Goal: Task Accomplishment & Management: Manage account settings

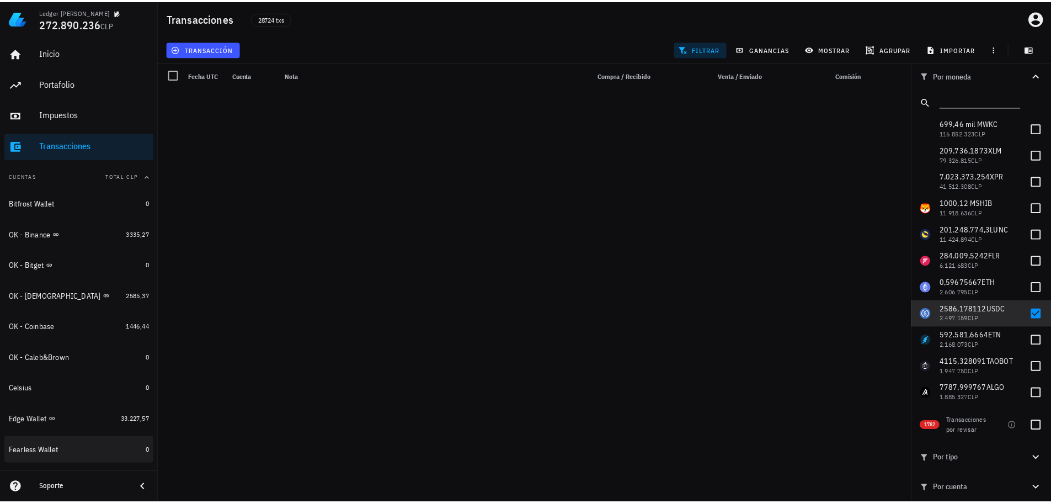
scroll to position [3862, 0]
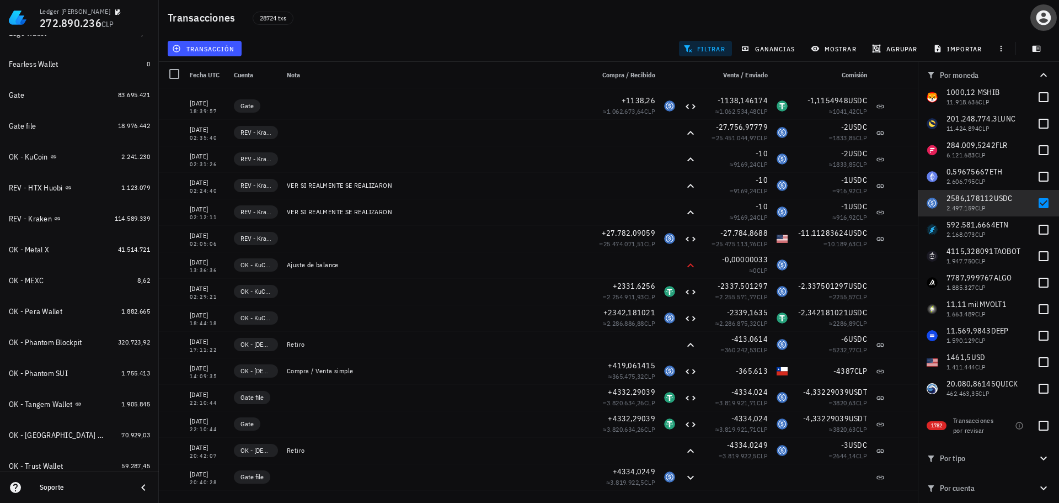
click at [1053, 17] on span "button" at bounding box center [1044, 18] width 26 height 18
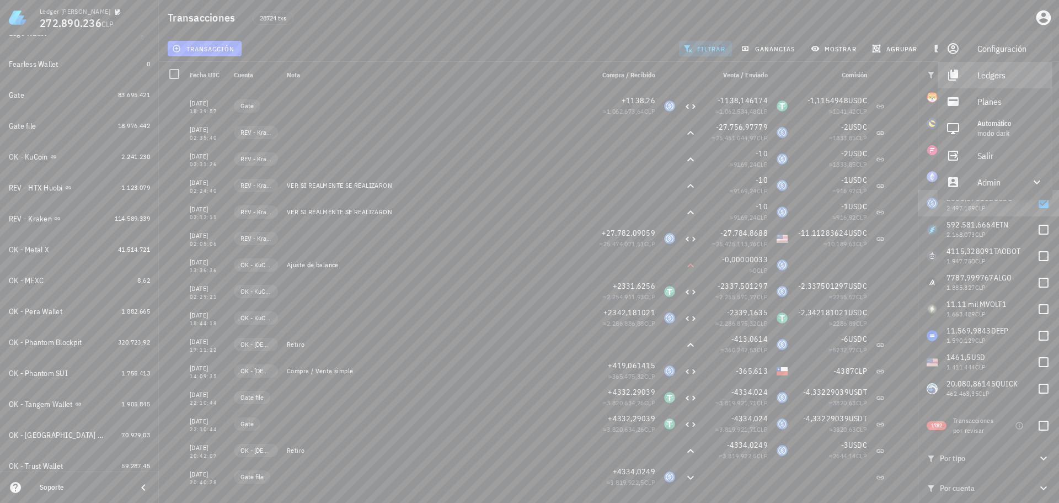
click at [1008, 75] on div "Ledgers" at bounding box center [1011, 75] width 66 height 22
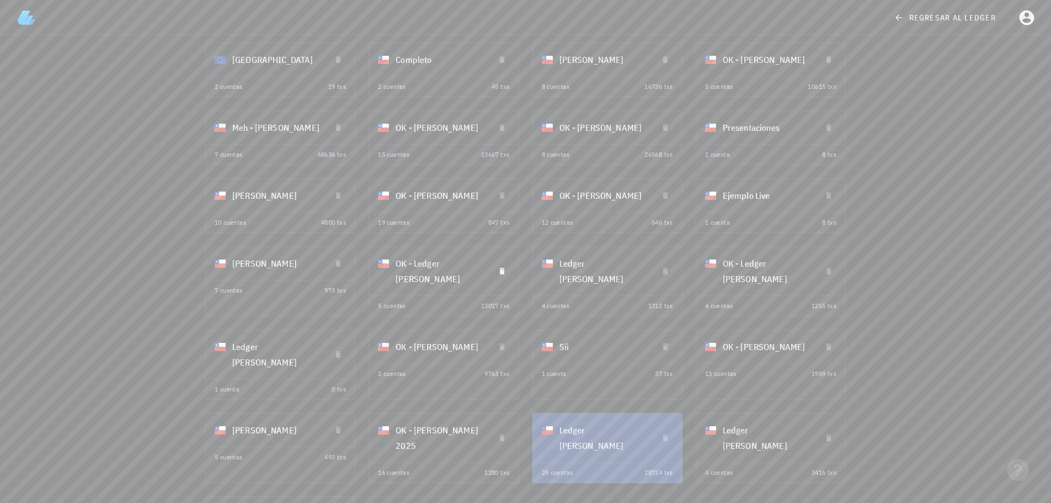
scroll to position [159, 0]
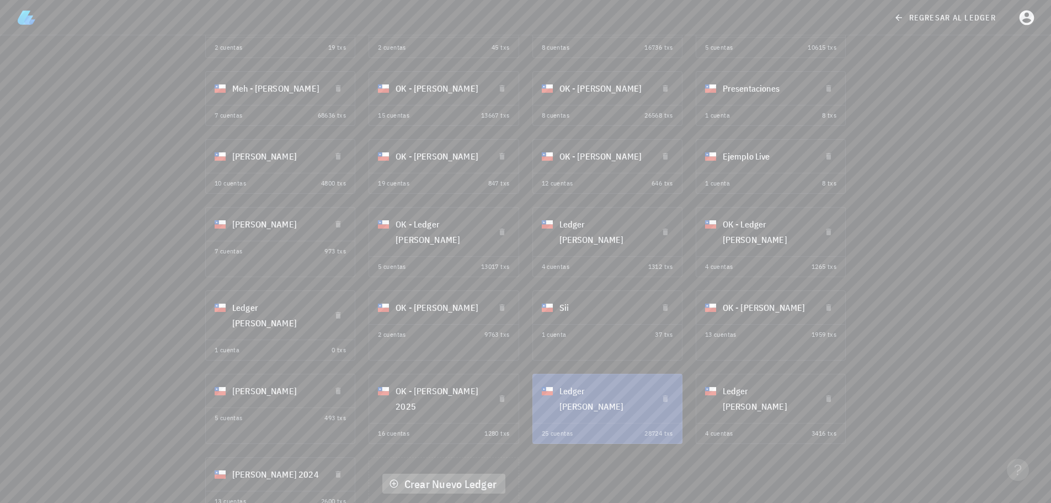
click at [437, 476] on span "Crear Nuevo Ledger" at bounding box center [443, 483] width 105 height 15
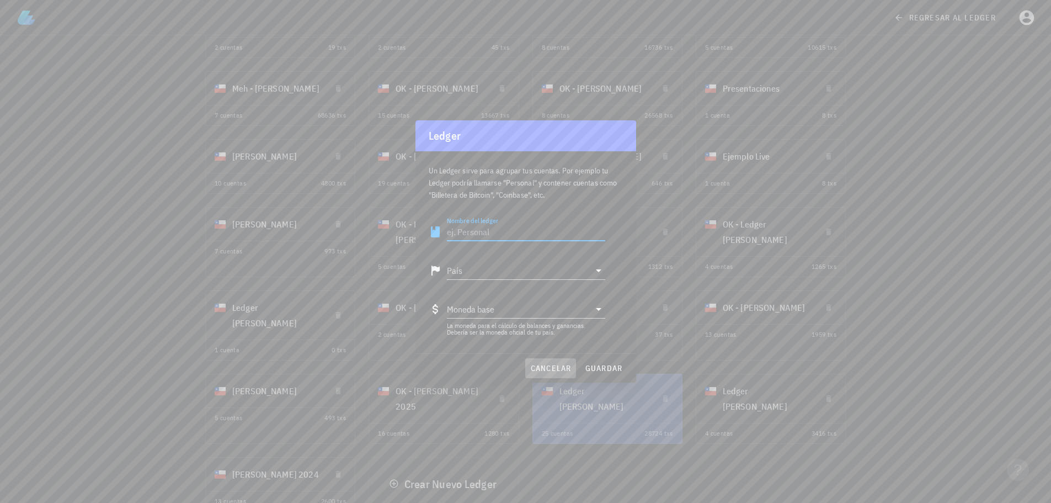
click at [549, 365] on span "cancelar" at bounding box center [550, 368] width 41 height 10
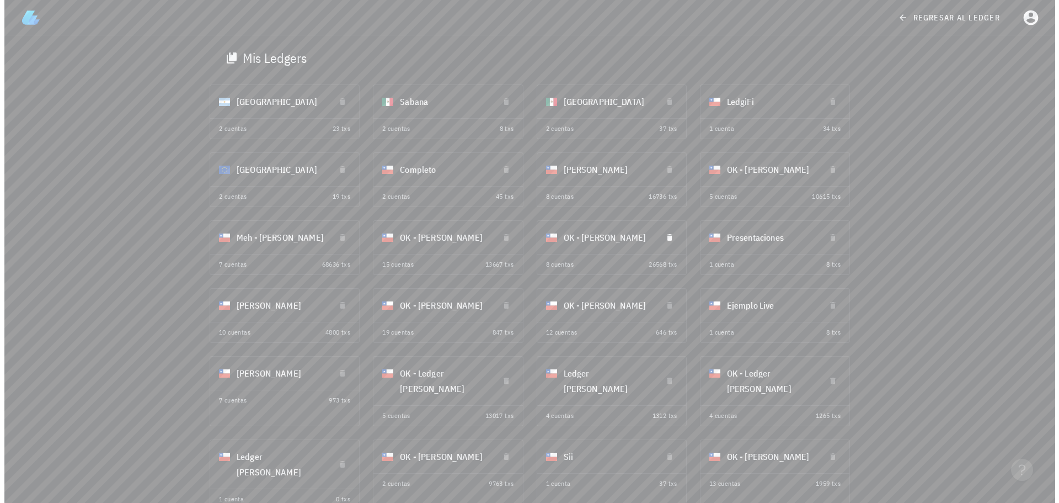
scroll to position [0, 0]
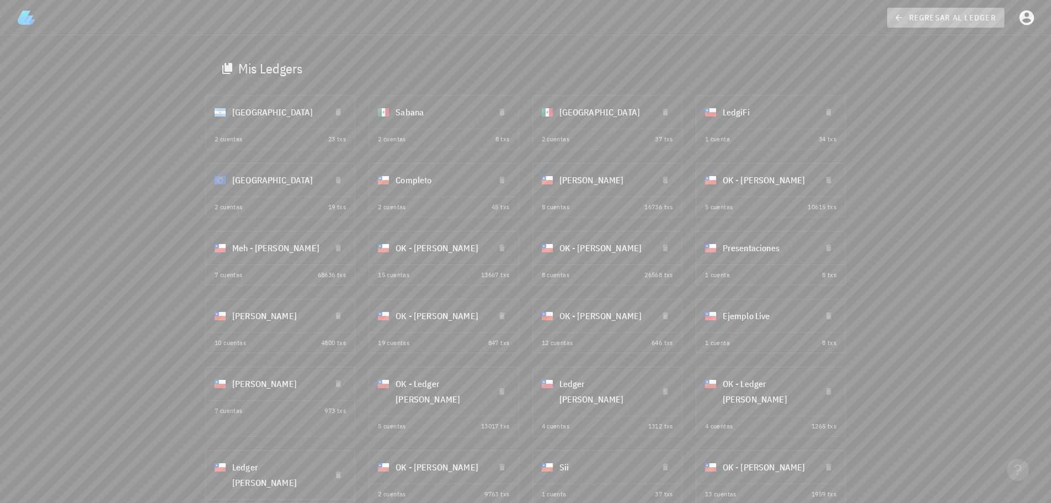
click at [983, 18] on span "regresar al ledger" at bounding box center [946, 18] width 100 height 10
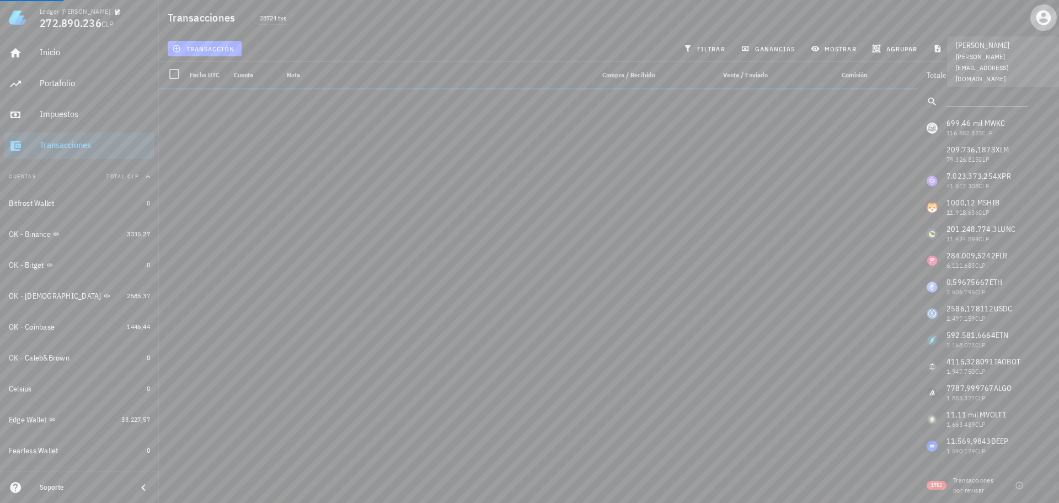
click at [1046, 7] on button "button" at bounding box center [1044, 17] width 26 height 26
click at [1024, 175] on div "Admin" at bounding box center [995, 182] width 115 height 26
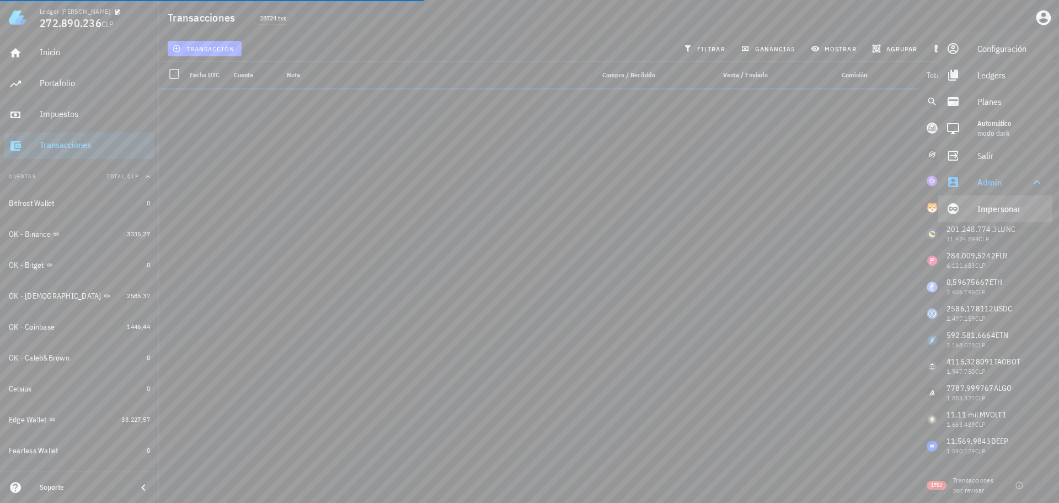
click at [976, 211] on link "Impersonar" at bounding box center [995, 208] width 115 height 26
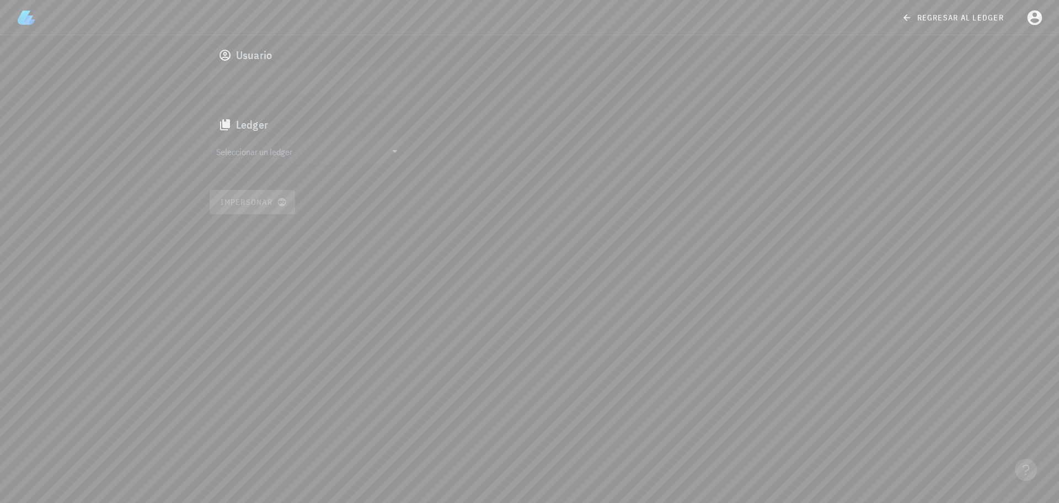
click at [275, 73] on input "text" at bounding box center [307, 82] width 183 height 18
paste input "google-oauth2|102019188405996086908"
type input "google-oauth2|102019188405996086908"
click at [275, 137] on div "Ledger" at bounding box center [530, 124] width 641 height 26
click at [276, 146] on input "Seleccionar un ledger" at bounding box center [301, 151] width 170 height 18
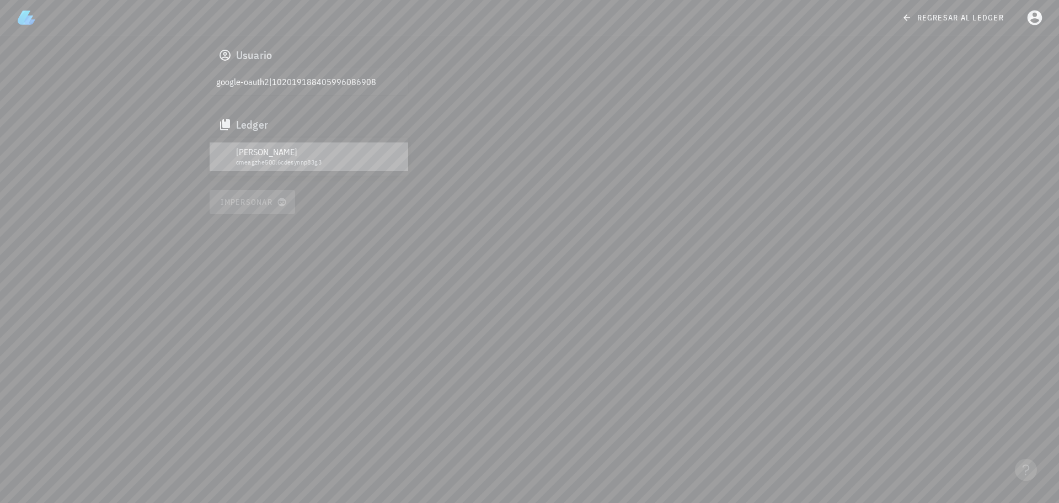
click at [275, 164] on div "cmeagzhe500l6cdesynnp83g3" at bounding box center [317, 162] width 163 height 8
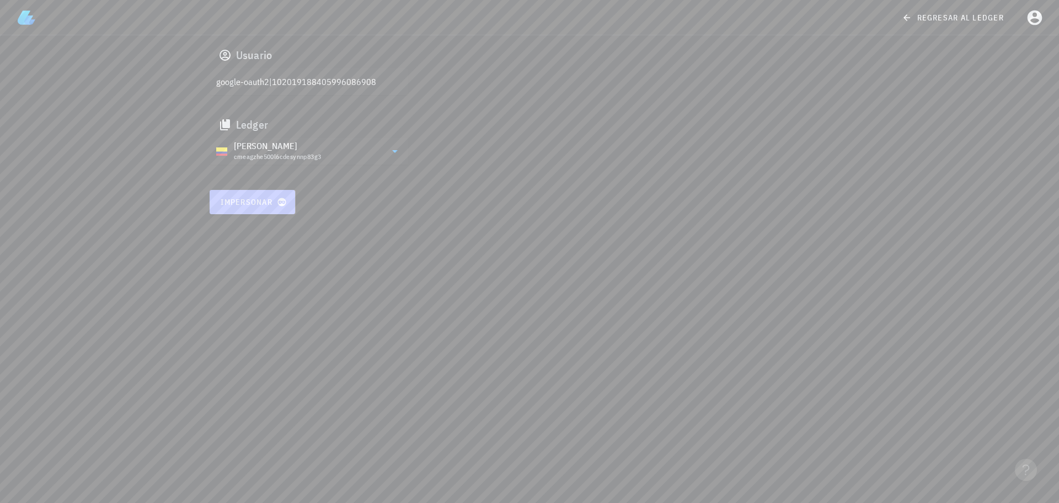
click at [250, 202] on span "Impersonar" at bounding box center [252, 202] width 65 height 10
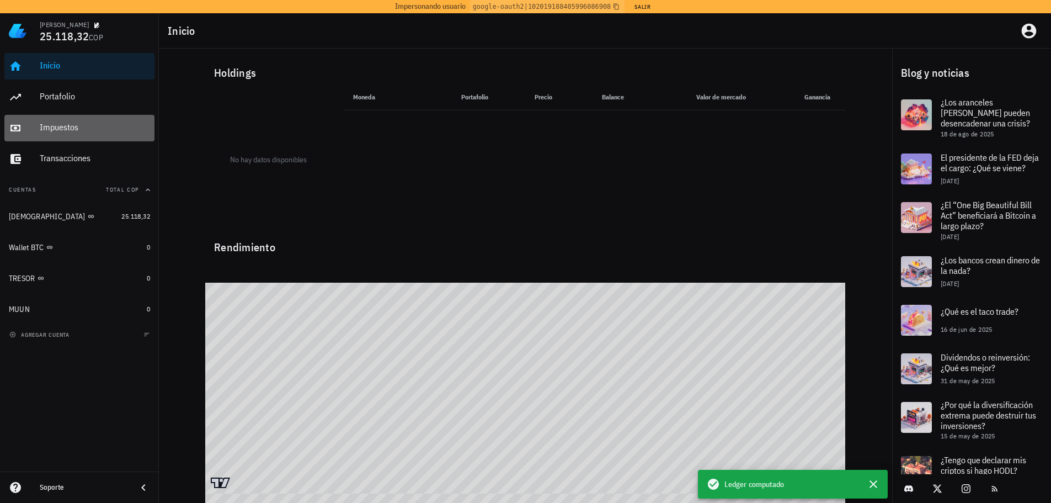
click at [40, 127] on div "Impuestos" at bounding box center [95, 127] width 110 height 10
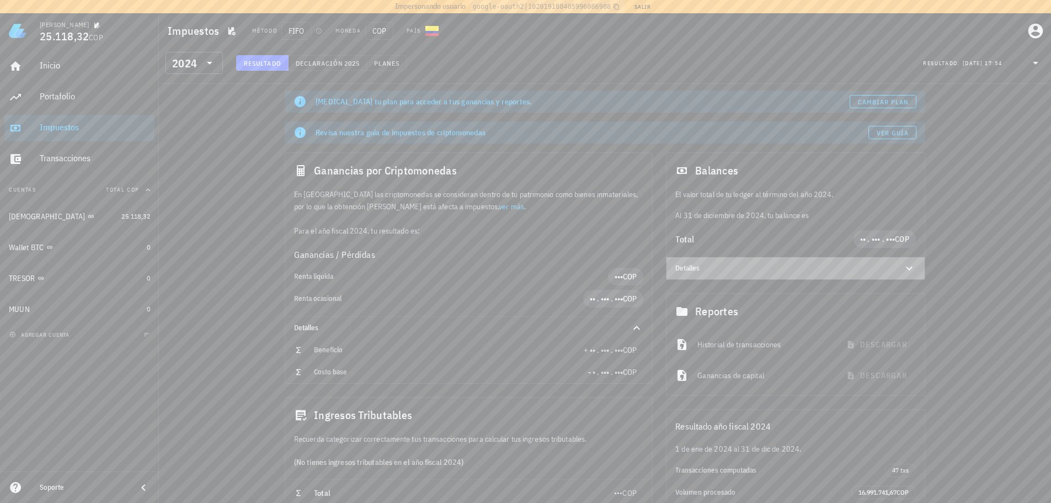
click at [910, 270] on icon at bounding box center [909, 268] width 13 height 13
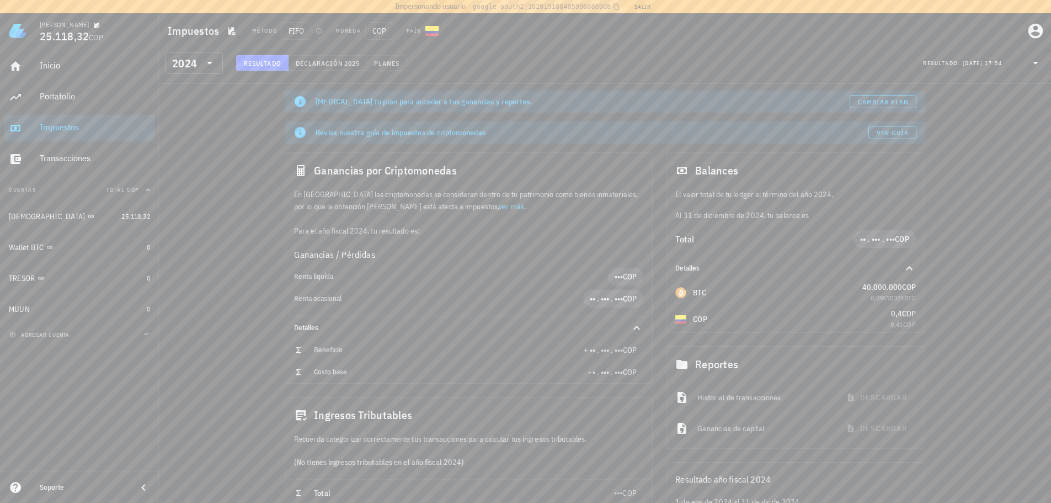
click at [977, 265] on div "Cambia tu plan para acceder a tus ganancias y reportes. Cambiar plan Revisa nue…" at bounding box center [605, 355] width 892 height 543
click at [638, 8] on button "Salir" at bounding box center [642, 6] width 27 height 11
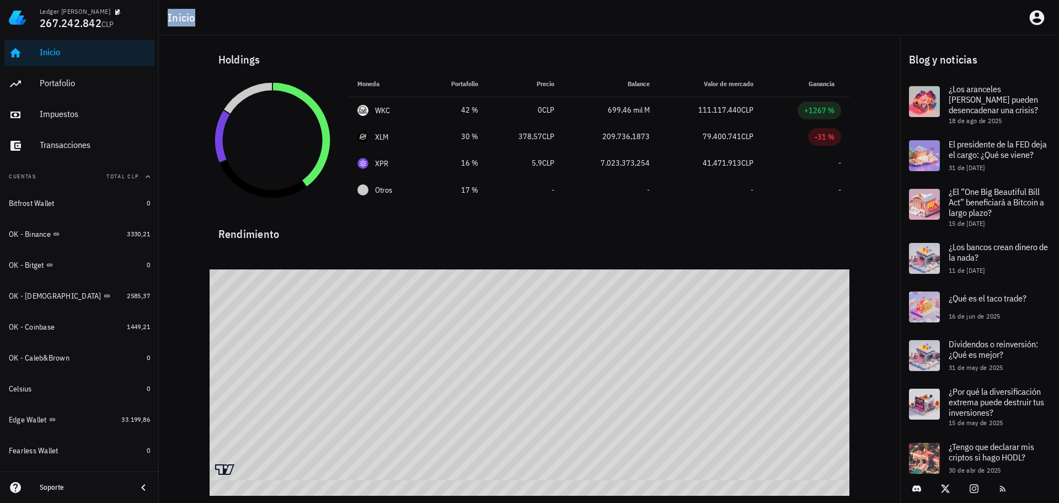
drag, startPoint x: 201, startPoint y: 12, endPoint x: 168, endPoint y: 15, distance: 33.2
click at [168, 14] on div "Inicio" at bounding box center [190, 18] width 45 height 18
click at [217, 29] on div "Inicio" at bounding box center [609, 17] width 900 height 35
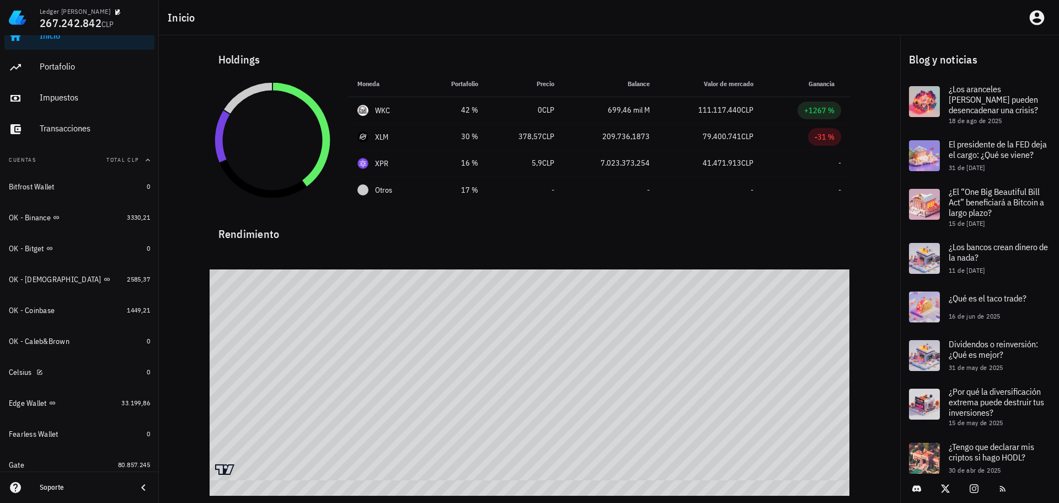
scroll to position [55, 0]
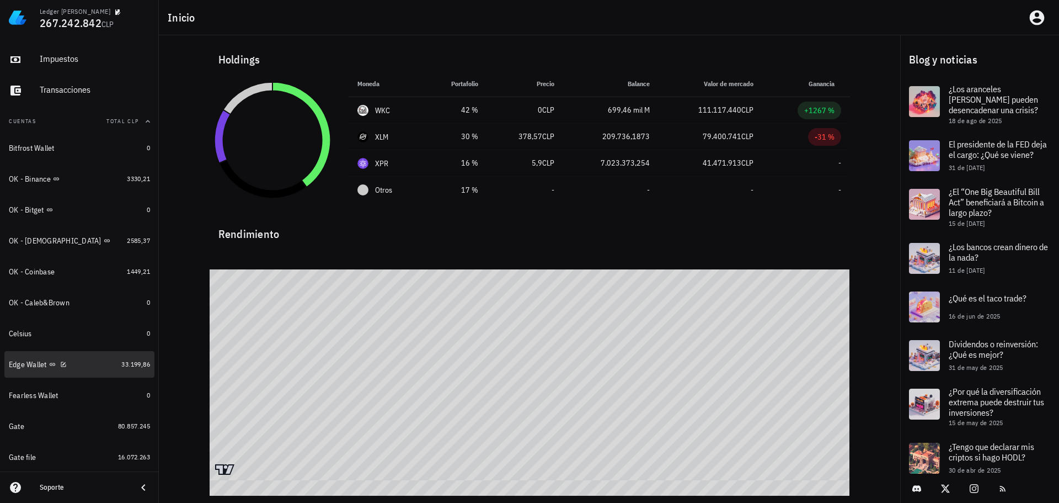
click at [96, 367] on div "Edge Wallet" at bounding box center [63, 364] width 108 height 10
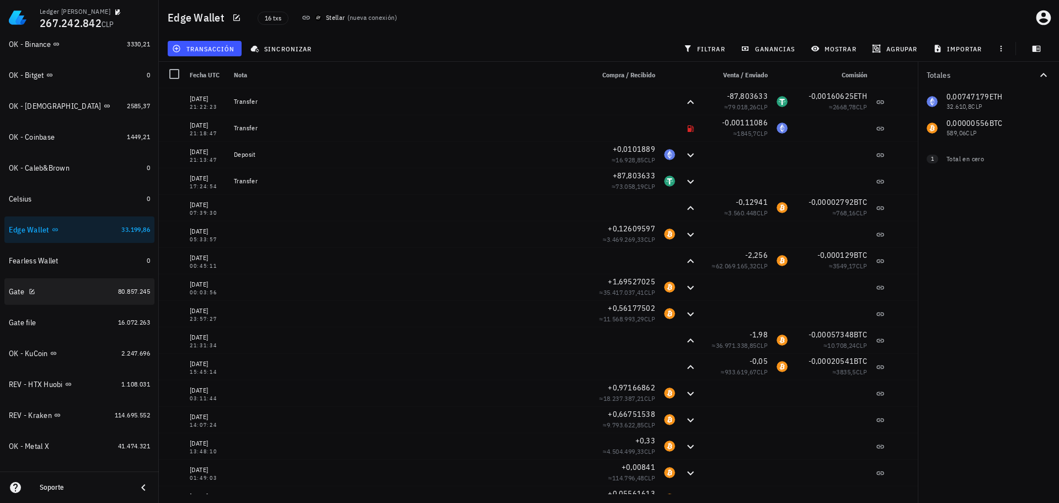
scroll to position [221, 0]
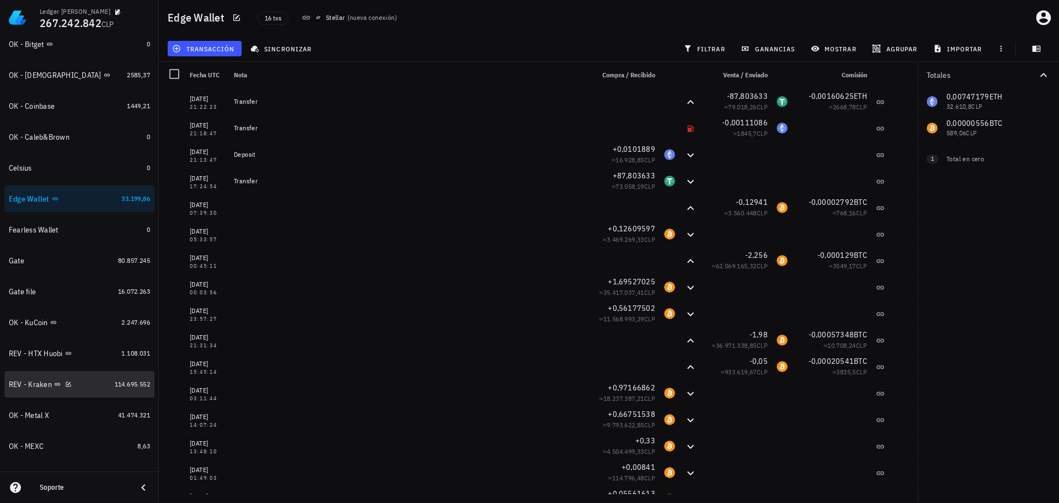
click at [88, 388] on div "REV - Kraken" at bounding box center [60, 384] width 102 height 10
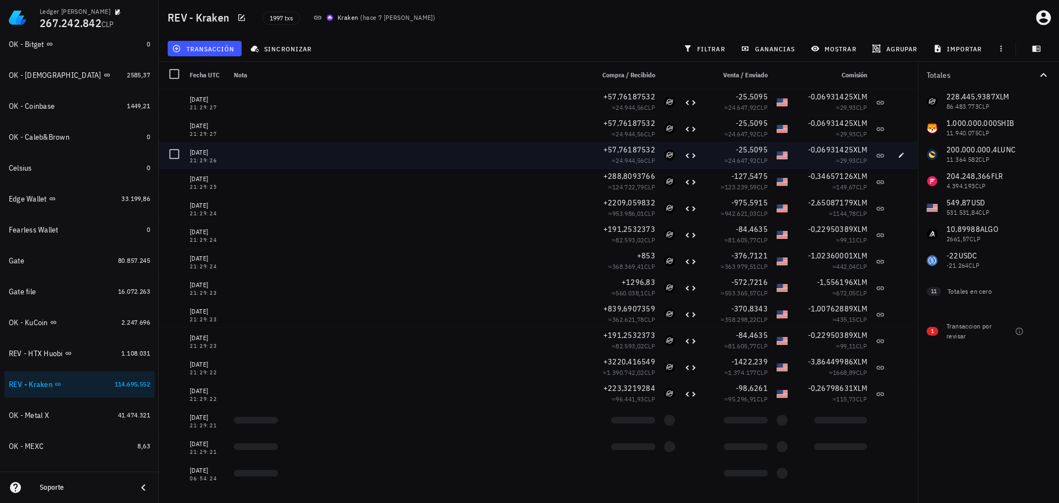
scroll to position [276, 0]
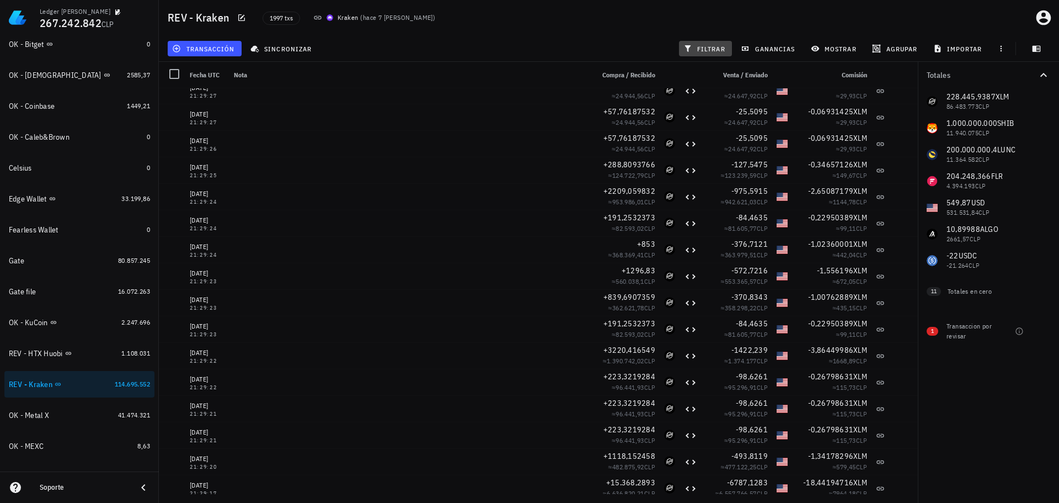
click at [716, 46] on span "filtrar" at bounding box center [706, 48] width 40 height 9
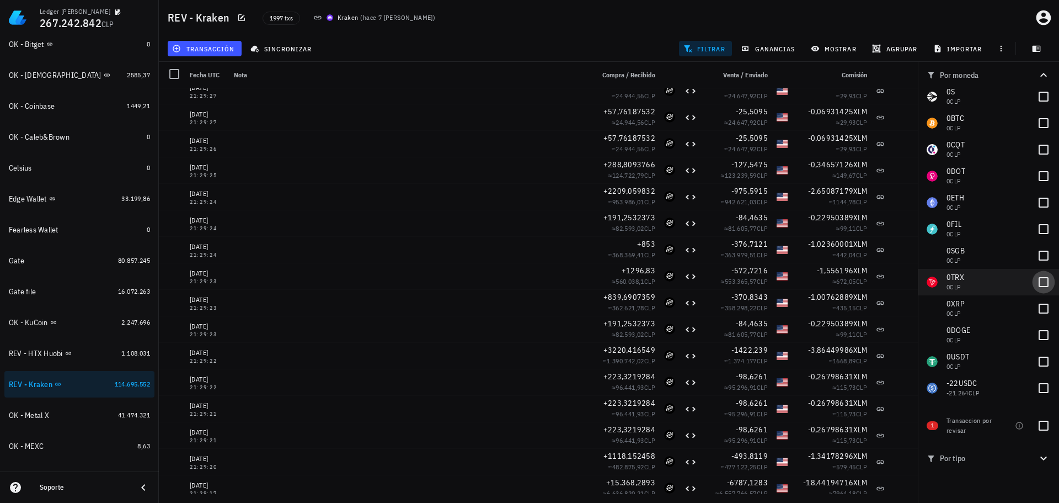
scroll to position [166, 0]
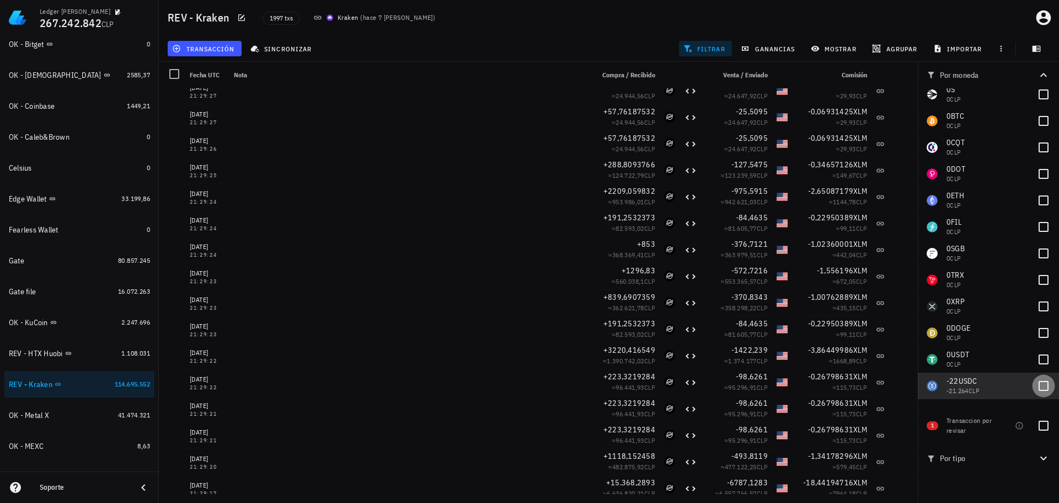
click at [1039, 387] on div at bounding box center [1044, 385] width 19 height 19
checkbox input "true"
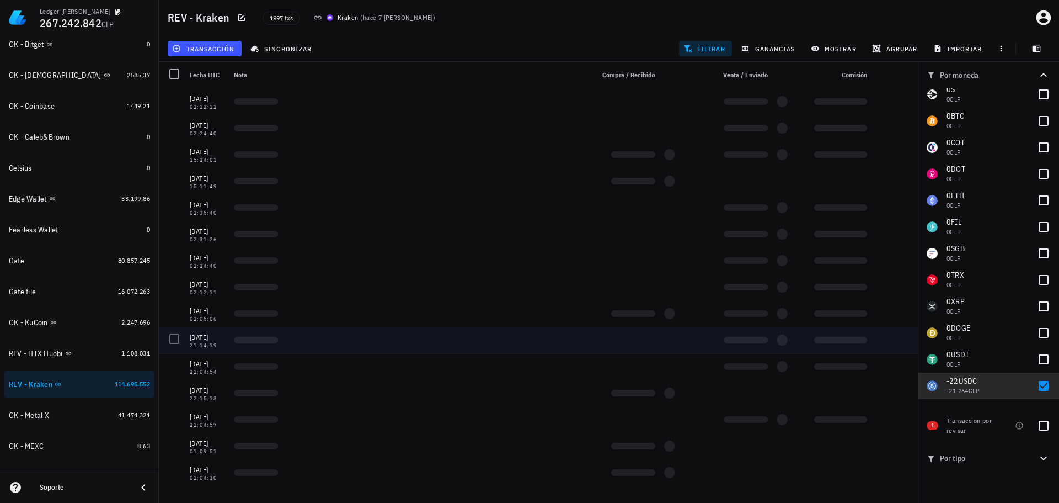
scroll to position [0, 0]
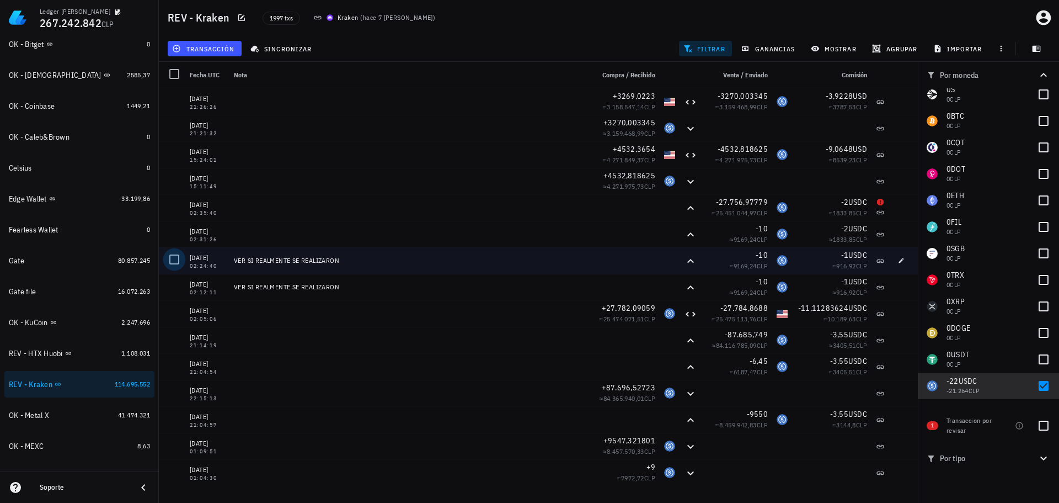
click at [172, 260] on div at bounding box center [174, 259] width 19 height 19
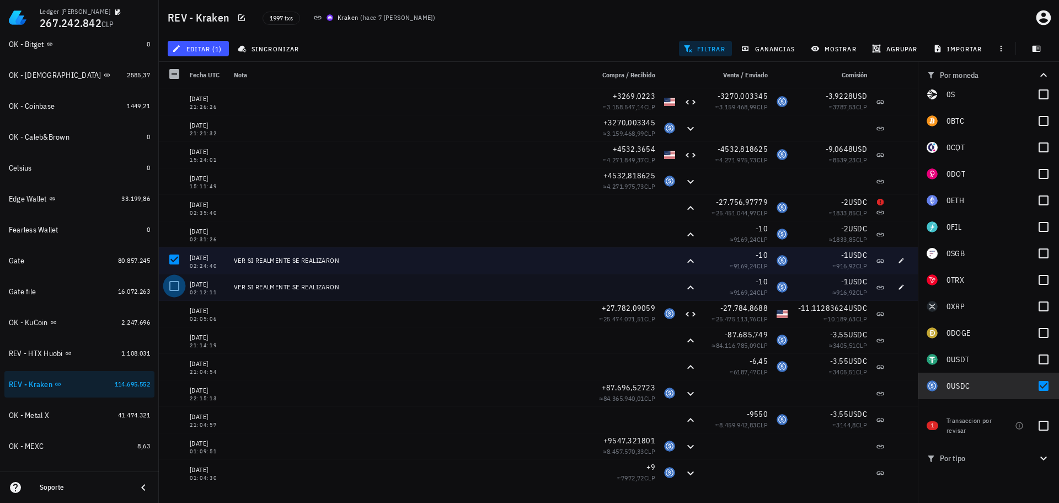
click at [173, 286] on div at bounding box center [174, 285] width 19 height 19
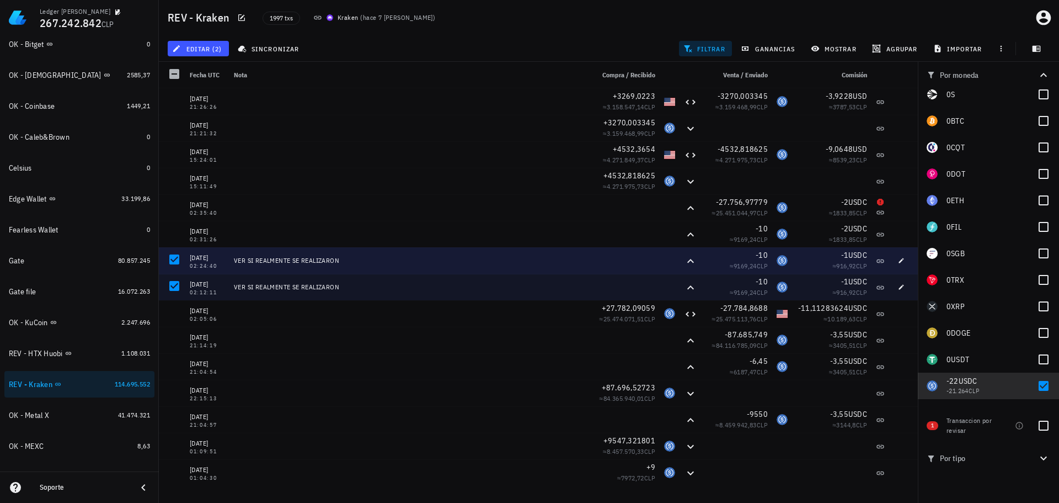
drag, startPoint x: 190, startPoint y: 258, endPoint x: 227, endPoint y: 256, distance: 37.6
click at [227, 256] on div "[DATE] 02:24:40" at bounding box center [207, 260] width 44 height 26
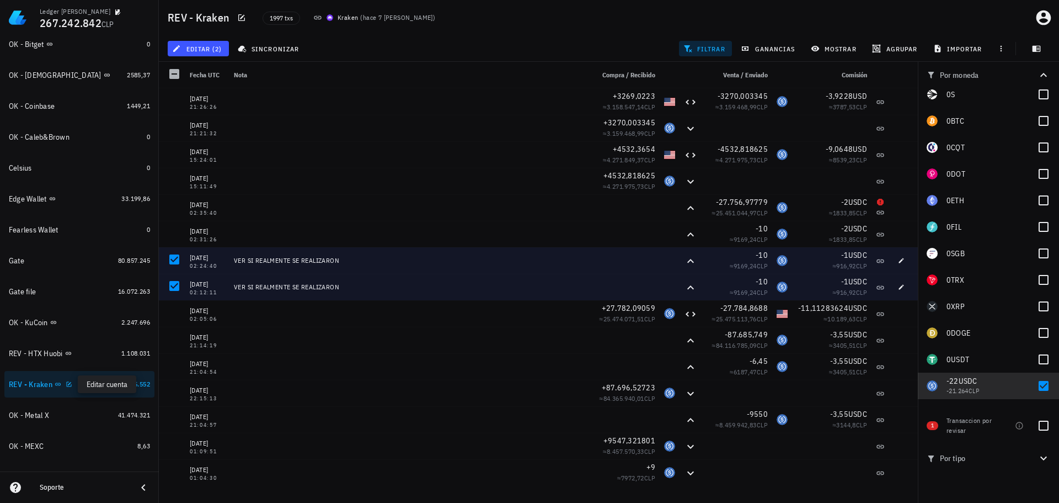
copy div "[DATE]"
click at [69, 384] on icon "button" at bounding box center [69, 383] width 5 height 5
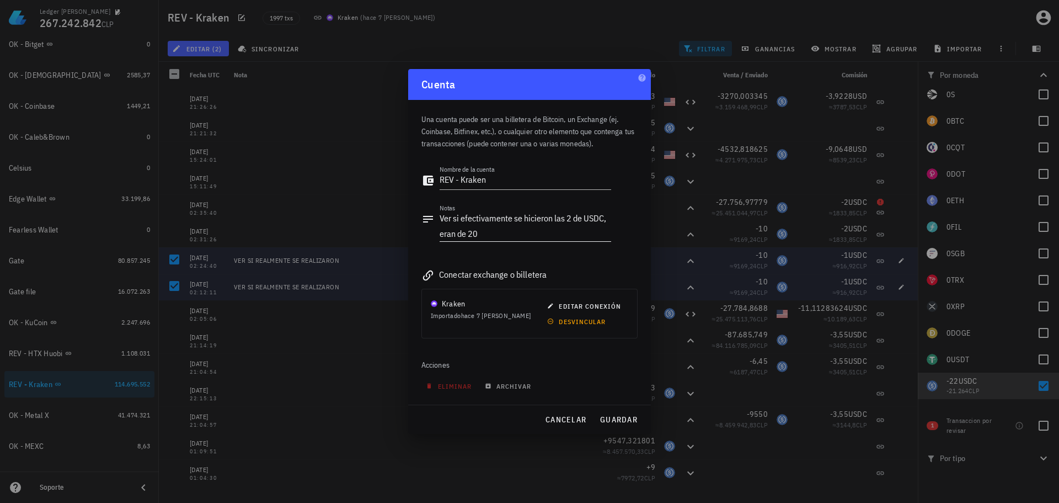
click at [483, 233] on textarea "Ver si efectivamente se hicieron las 2 de USDC, eran de 20" at bounding box center [526, 225] width 172 height 31
paste textarea "[DATE]"
click at [504, 237] on textarea "Ver si efectivamente se hicieron las 2 de USDC, eran de 20 + 2 fee, del [DATE]" at bounding box center [526, 225] width 172 height 31
type textarea "Ver si efectivamente se hicieron las 2 de USDC, eran de 20 + 2 fee c/u, del [DA…"
click at [614, 423] on span "guardar" at bounding box center [619, 419] width 38 height 10
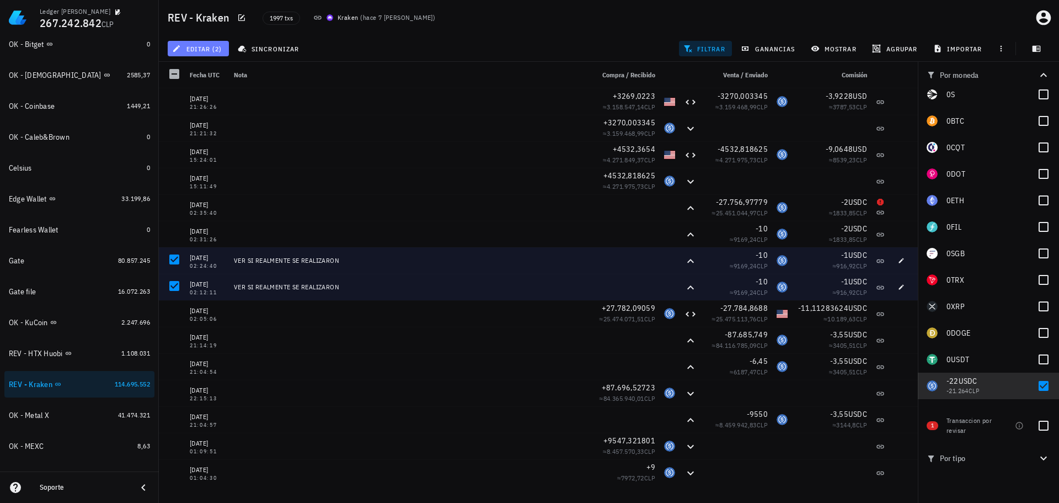
click at [201, 47] on span "editar (2)" at bounding box center [197, 48] width 47 height 9
click at [206, 120] on div "Eliminar" at bounding box center [233, 118] width 78 height 9
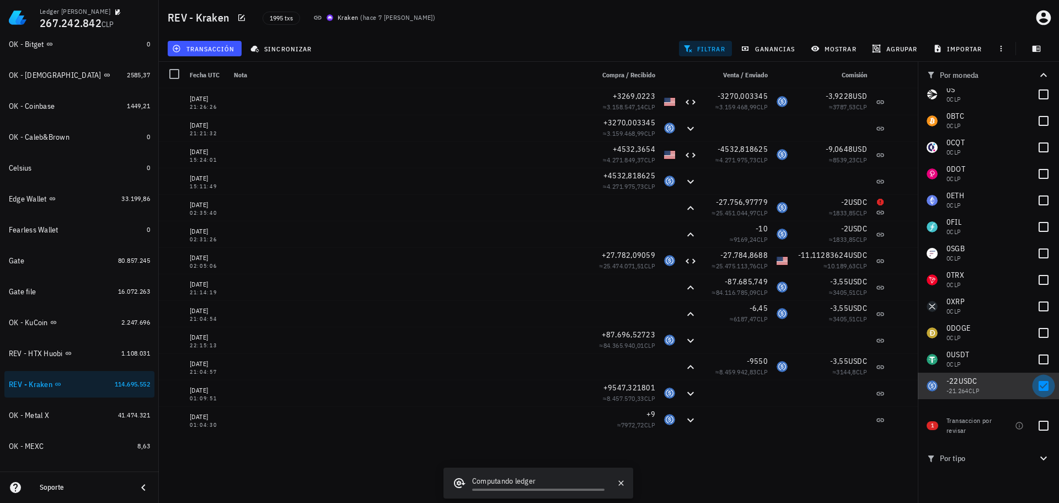
click at [1040, 391] on div at bounding box center [1044, 385] width 19 height 19
checkbox input "false"
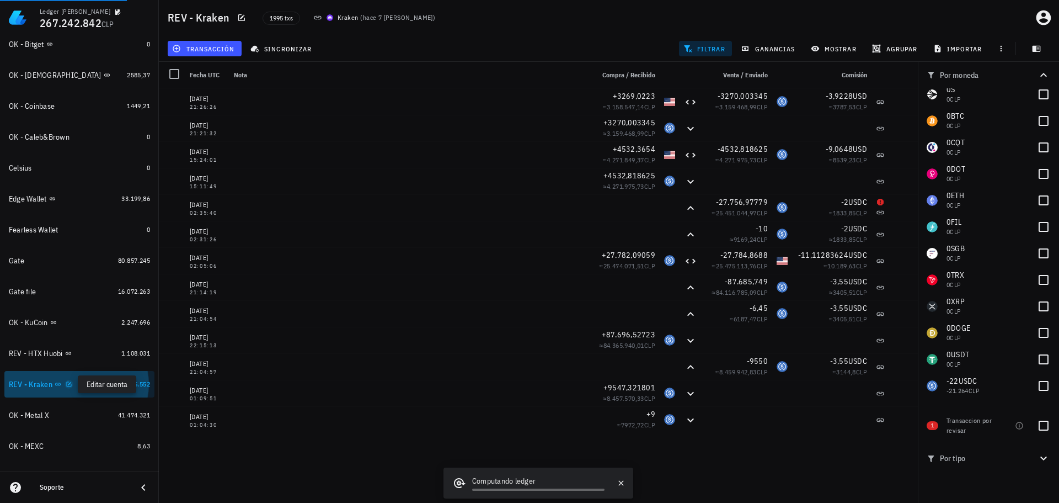
click at [69, 381] on icon "button" at bounding box center [69, 384] width 7 height 7
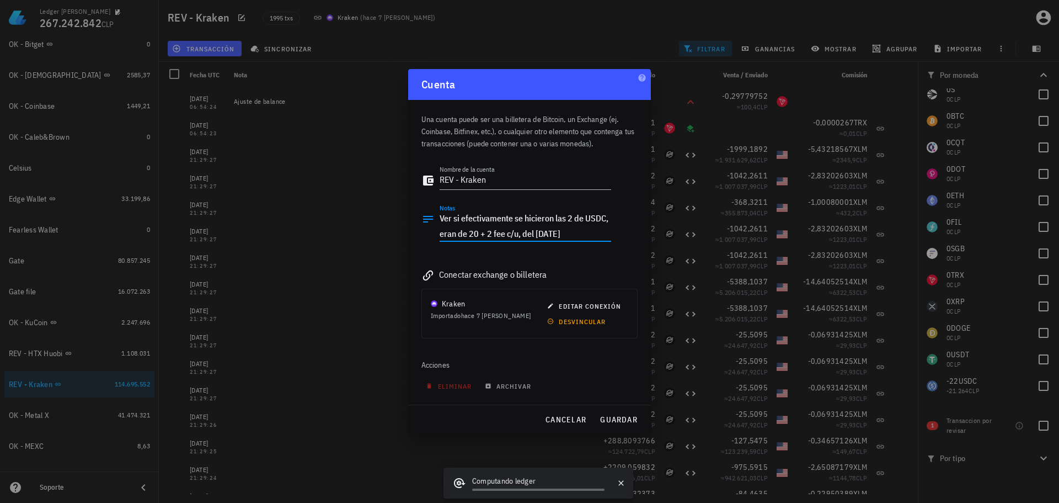
drag, startPoint x: 552, startPoint y: 218, endPoint x: 502, endPoint y: 218, distance: 50.2
click at [502, 218] on textarea "Ver si efectivamente se hicieron las 2 de USDC, eran de 20 + 2 fee c/u, del [DA…" at bounding box center [526, 225] width 172 height 31
click at [541, 216] on textarea "Ver si efectivamente se hicieron las 2 de USDC, eran de 20 + 2 fee c/u, del [DA…" at bounding box center [526, 225] width 172 height 31
drag, startPoint x: 555, startPoint y: 218, endPoint x: 440, endPoint y: 217, distance: 114.8
click at [440, 217] on textarea "Ver si efectivamente se hicieron las 2 de USDC, eran de 20 + 2 fee c/u, del [DA…" at bounding box center [526, 225] width 172 height 31
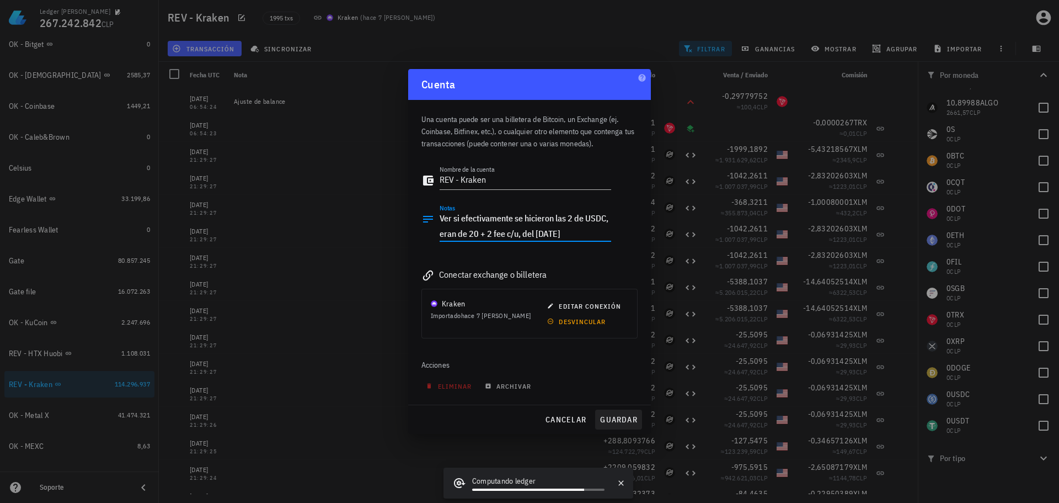
scroll to position [126, 0]
drag, startPoint x: 554, startPoint y: 220, endPoint x: 376, endPoint y: 207, distance: 178.7
click at [376, 207] on div "Ledger [PERSON_NAME] 267.242.842 CLP Inicio [GEOGRAPHIC_DATA] Impuestos [GEOGRA…" at bounding box center [529, 251] width 1059 height 503
type textarea "Se eliminan las 2 de USDC, eran de 20 + 2 fee c/u, del [DATE]"
click at [604, 413] on button "guardar" at bounding box center [618, 419] width 47 height 20
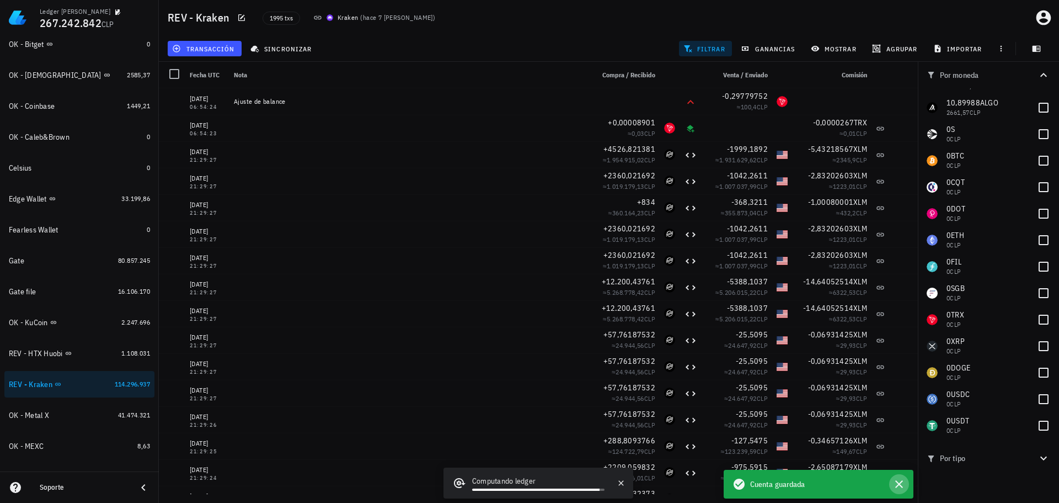
click at [899, 483] on icon "button" at bounding box center [900, 484] width 8 height 8
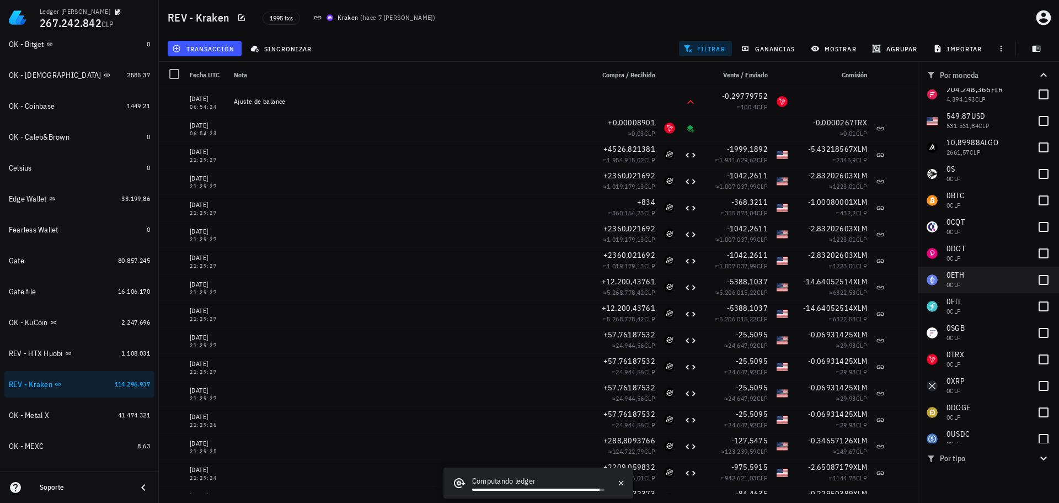
scroll to position [0, 0]
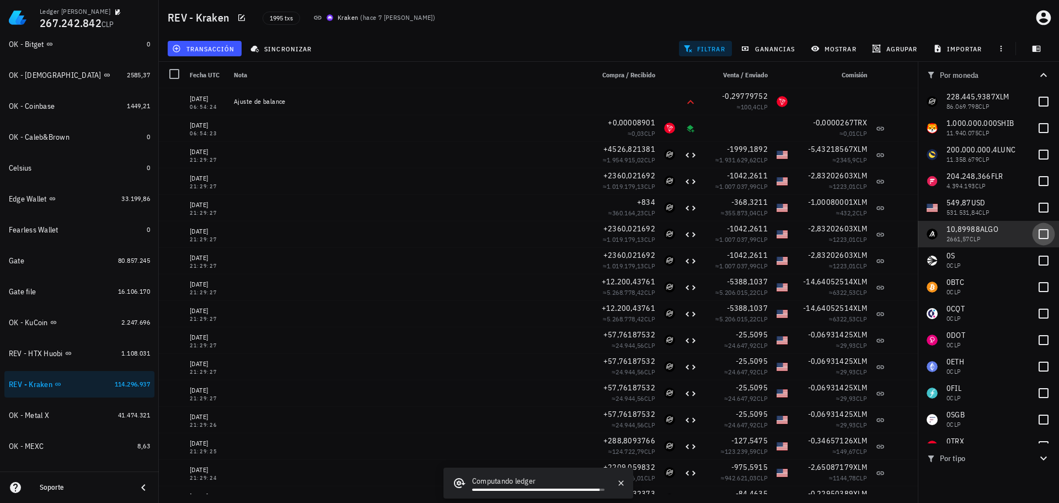
click at [1041, 234] on div at bounding box center [1044, 234] width 19 height 19
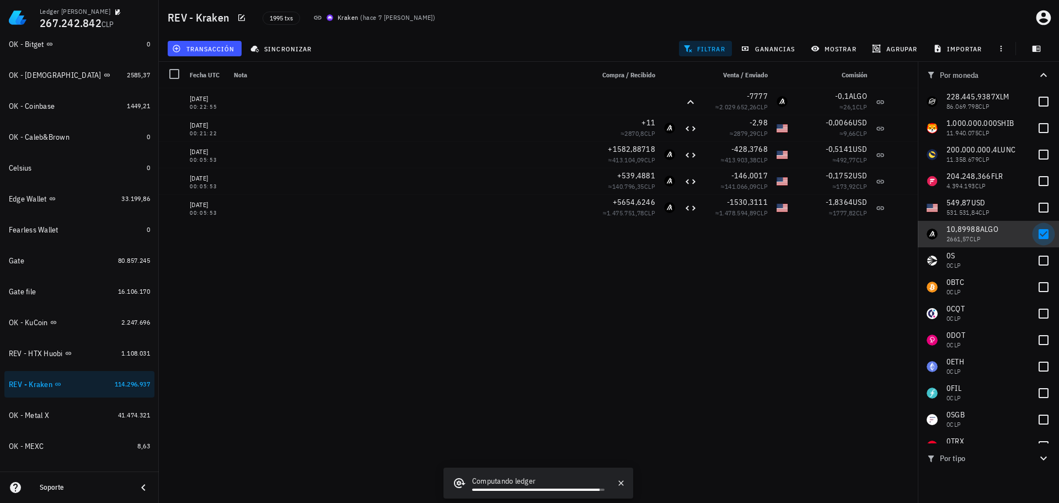
click at [1042, 231] on div at bounding box center [1044, 234] width 19 height 19
checkbox input "false"
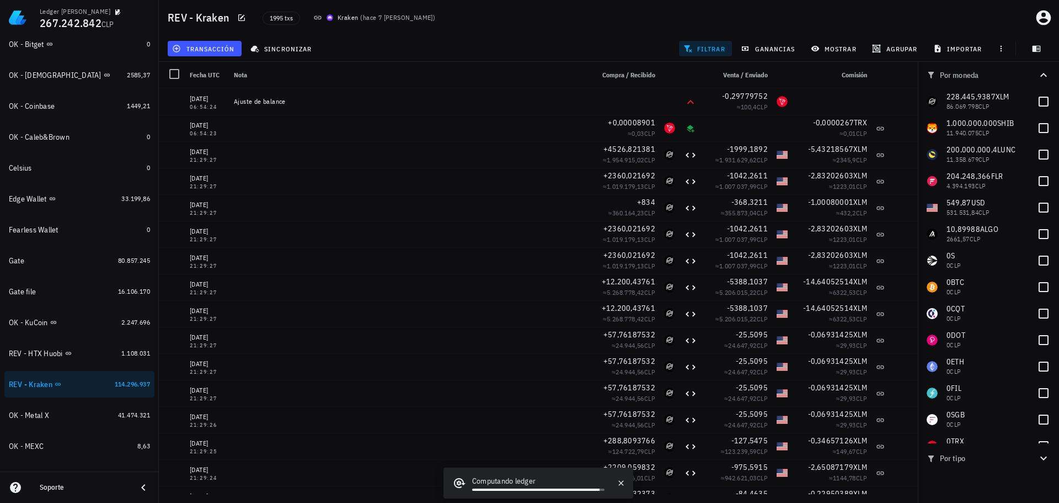
click at [717, 51] on span "filtrar" at bounding box center [706, 48] width 40 height 9
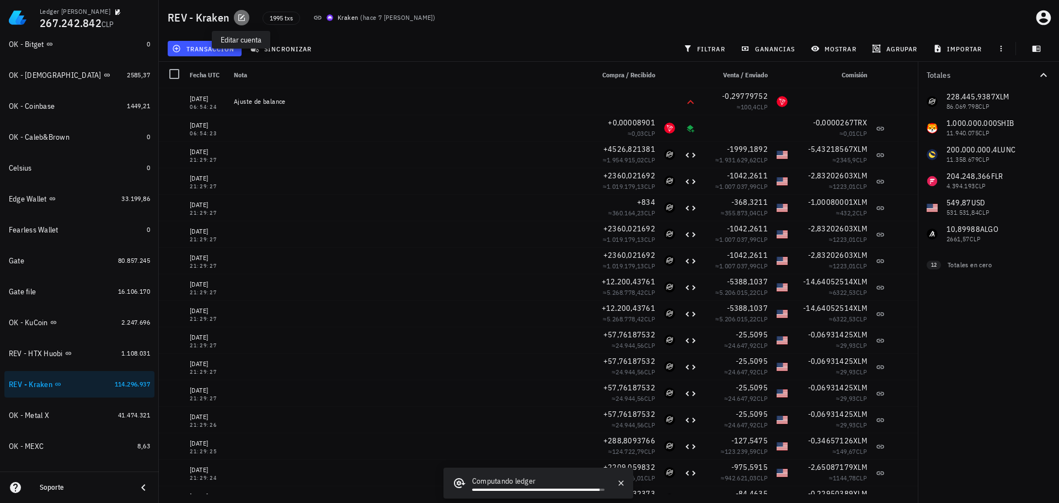
click at [241, 15] on icon "button" at bounding box center [241, 17] width 7 height 7
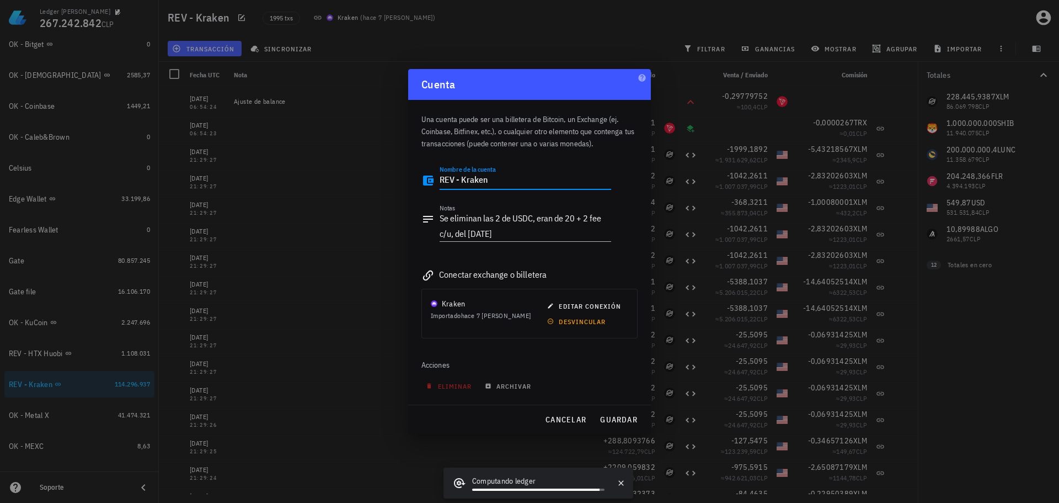
drag, startPoint x: 454, startPoint y: 177, endPoint x: 429, endPoint y: 177, distance: 24.3
click at [433, 177] on div "Nombre de la cuenta REV - Kraken" at bounding box center [517, 183] width 190 height 36
type textarea "OK - Kraken"
click at [614, 416] on span "guardar" at bounding box center [619, 419] width 38 height 10
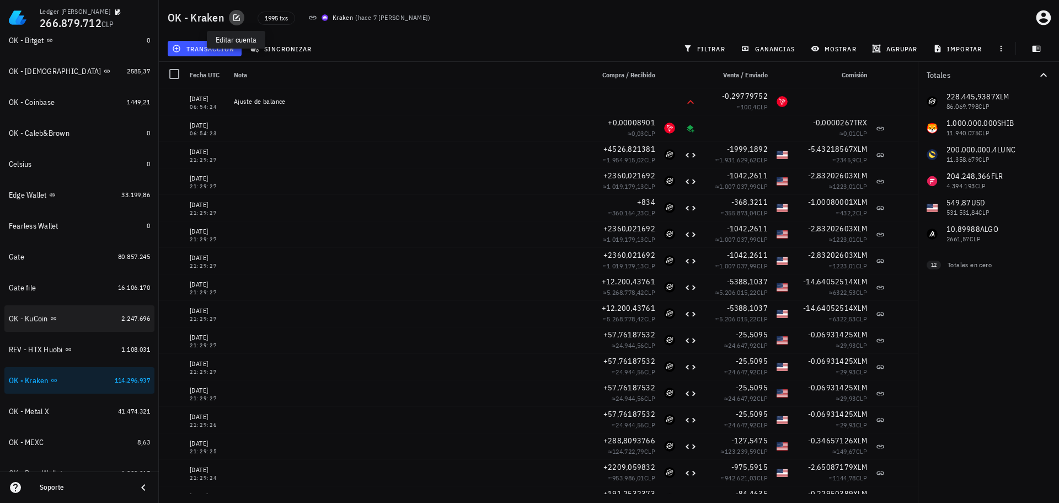
scroll to position [221, 0]
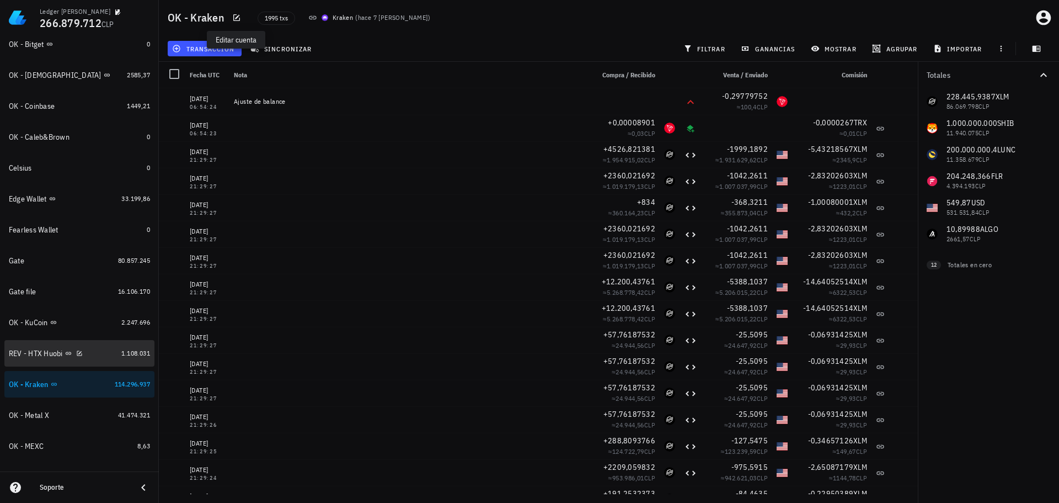
click at [98, 355] on div "REV - HTX Huobi" at bounding box center [63, 353] width 108 height 10
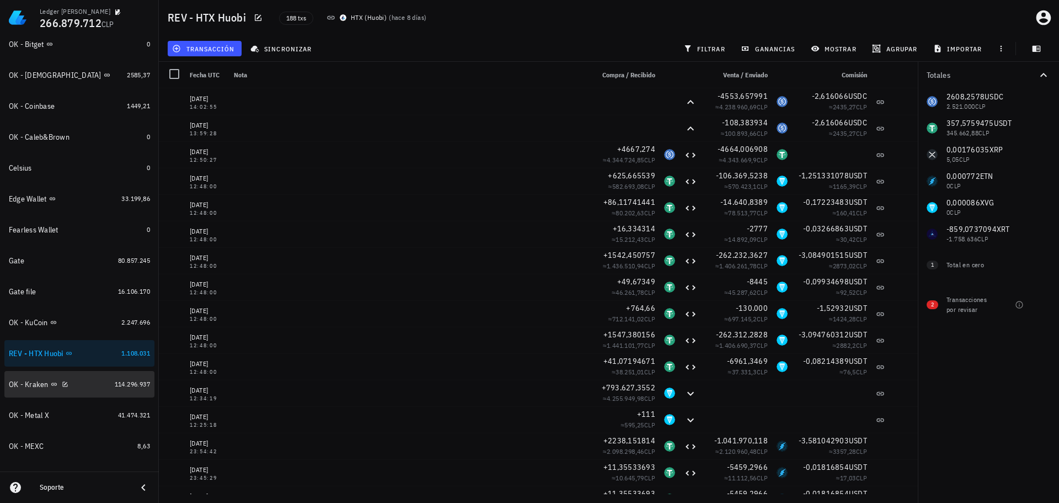
click at [82, 386] on div "OK - Kraken" at bounding box center [60, 384] width 102 height 10
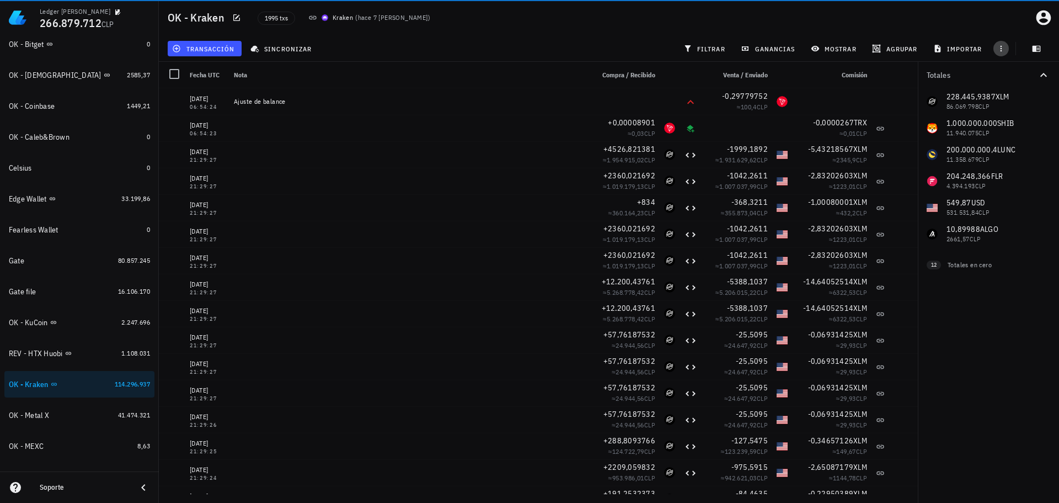
click at [1003, 50] on icon "button" at bounding box center [1001, 48] width 9 height 9
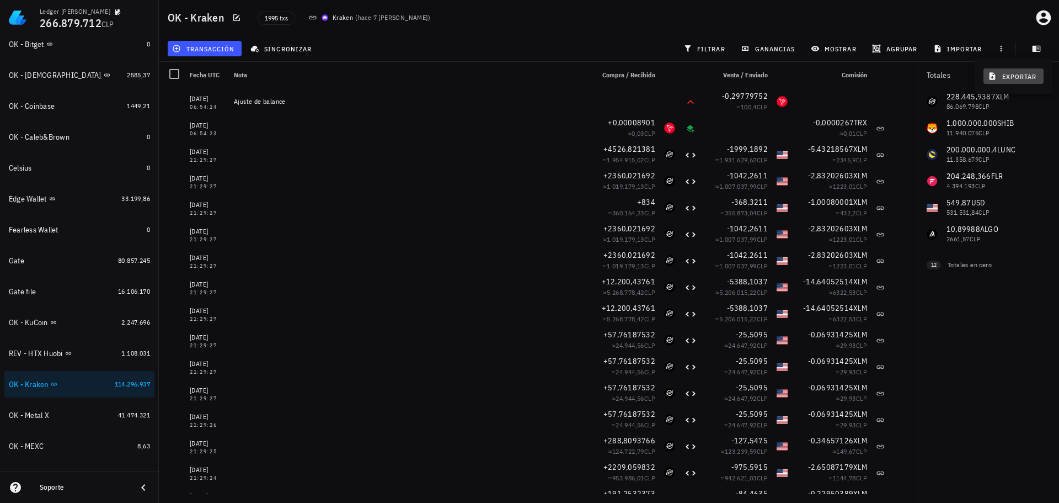
click at [1009, 77] on span "exportar" at bounding box center [1013, 76] width 46 height 9
click at [99, 357] on div "REV - HTX Huobi" at bounding box center [63, 353] width 108 height 10
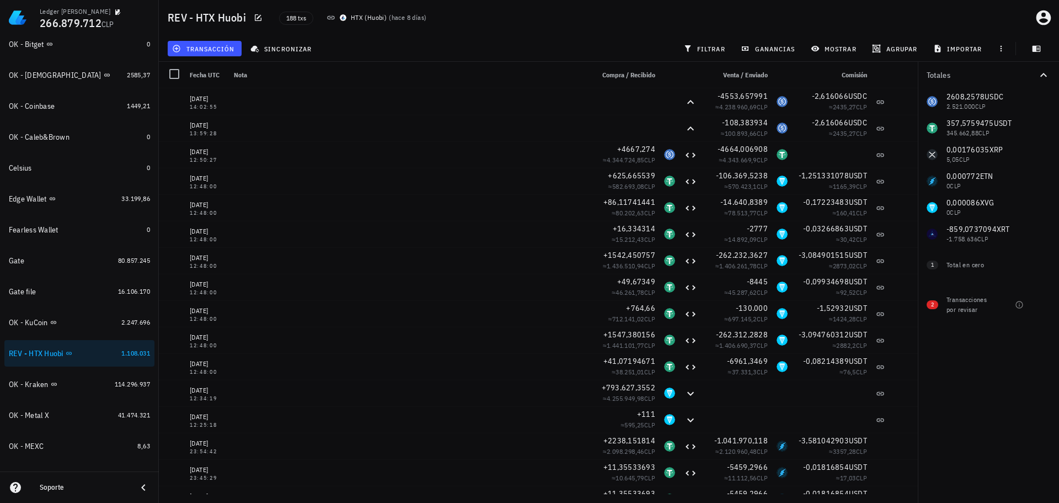
click at [500, 41] on div "transacción sincronizar filtrar ganancias mostrar [GEOGRAPHIC_DATA] importar" at bounding box center [609, 48] width 887 height 26
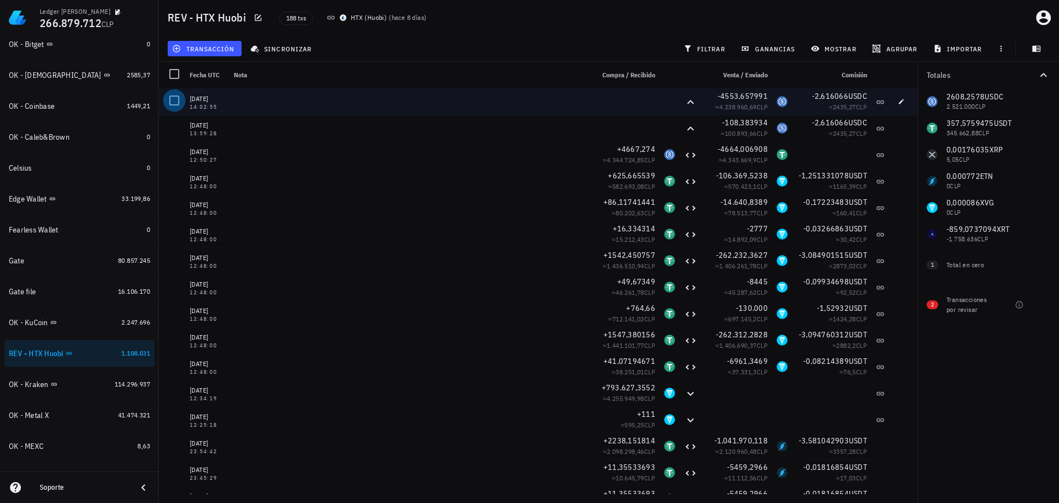
click at [174, 99] on div at bounding box center [174, 100] width 19 height 19
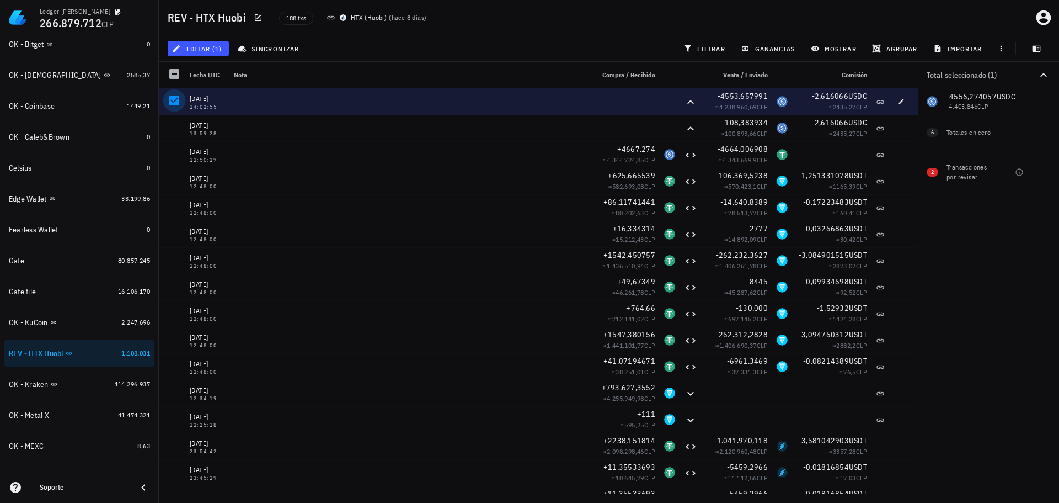
click at [175, 99] on div at bounding box center [174, 100] width 19 height 19
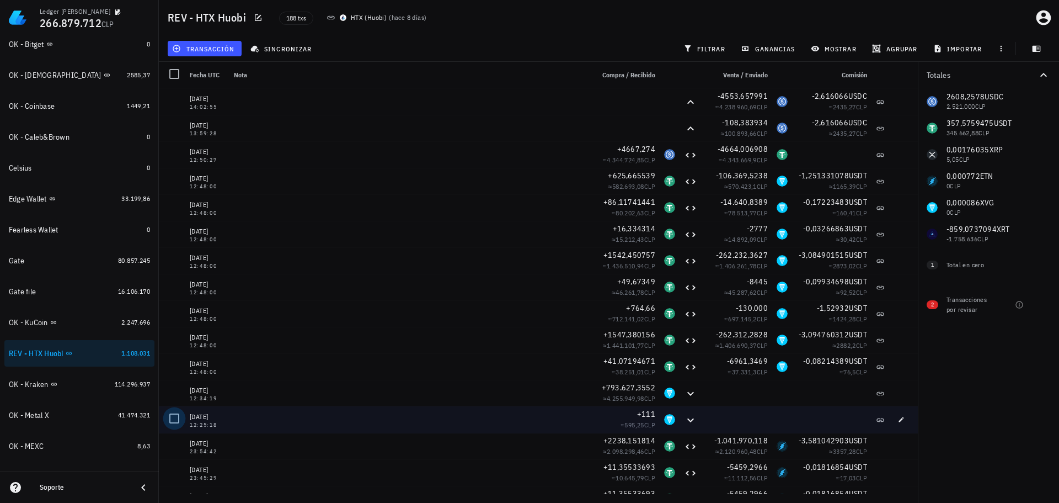
click at [179, 415] on div at bounding box center [174, 418] width 19 height 19
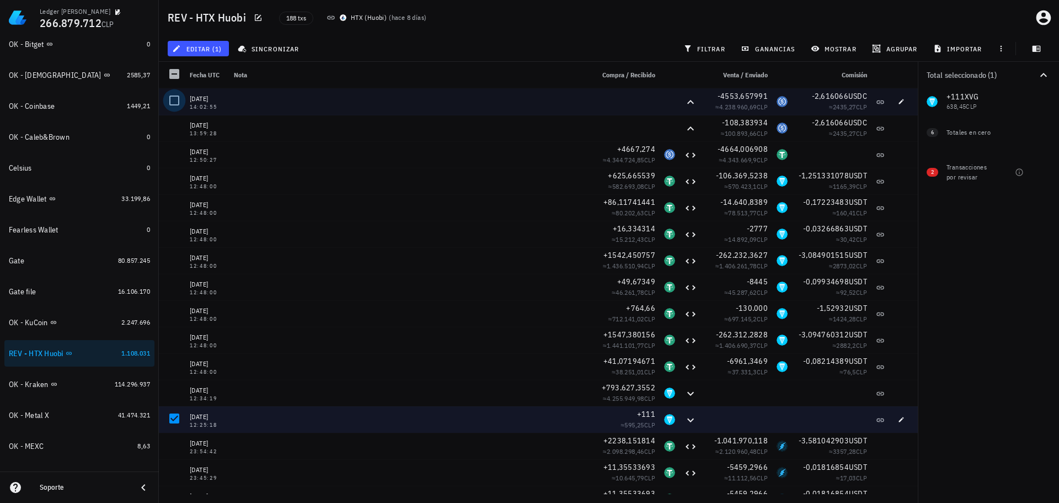
click at [175, 100] on div at bounding box center [174, 100] width 19 height 19
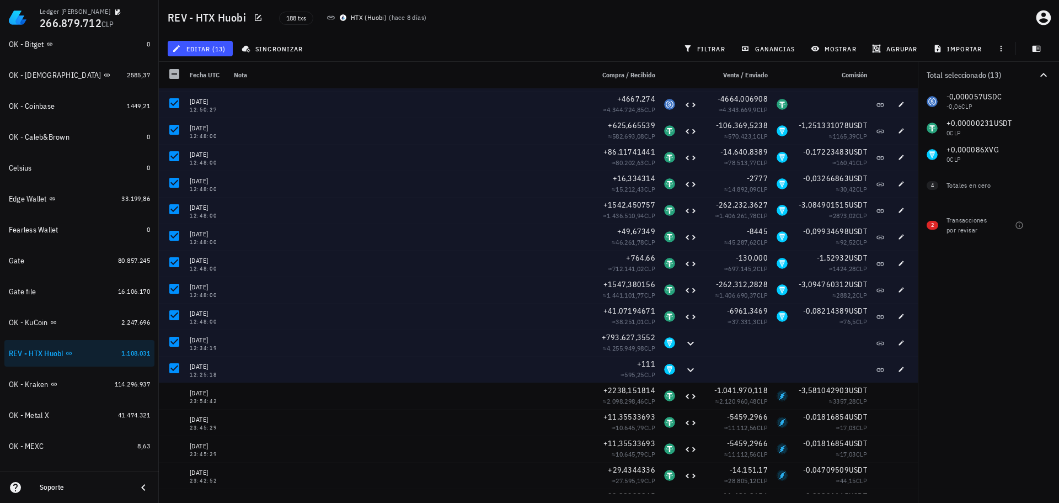
scroll to position [55, 0]
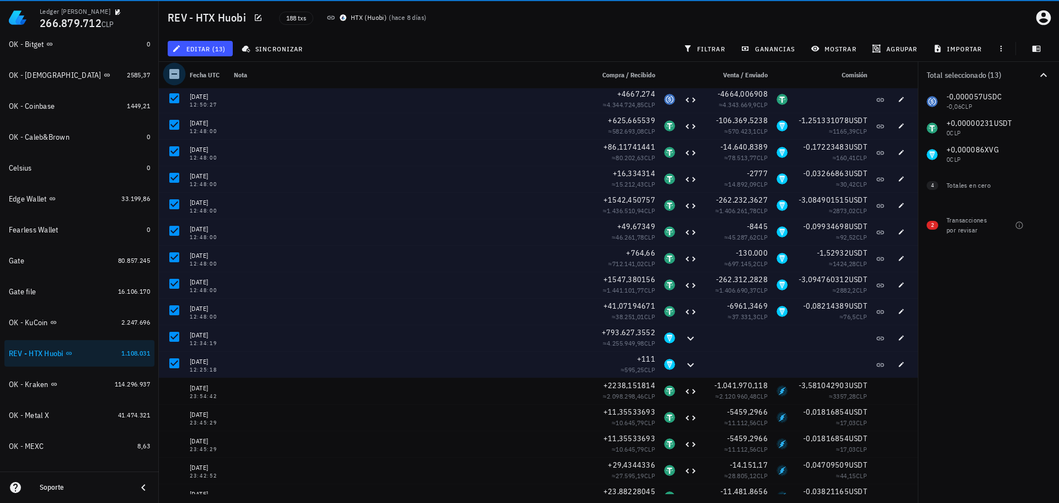
click at [180, 74] on div at bounding box center [174, 74] width 19 height 19
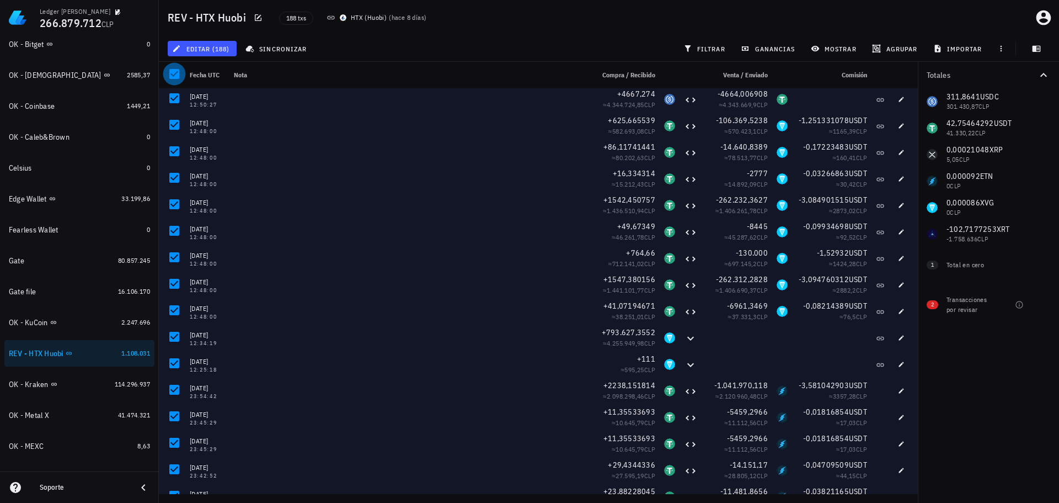
click at [179, 74] on div at bounding box center [174, 74] width 19 height 19
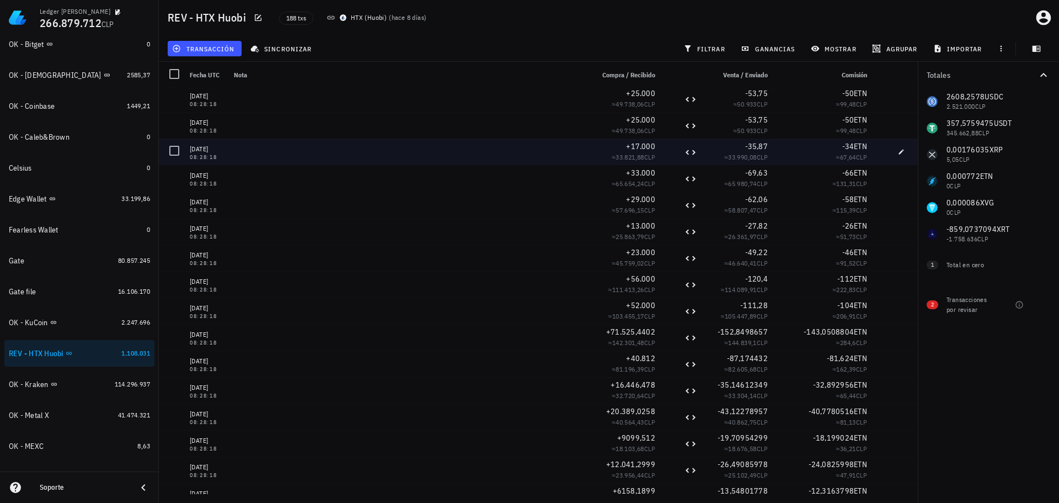
scroll to position [2477, 0]
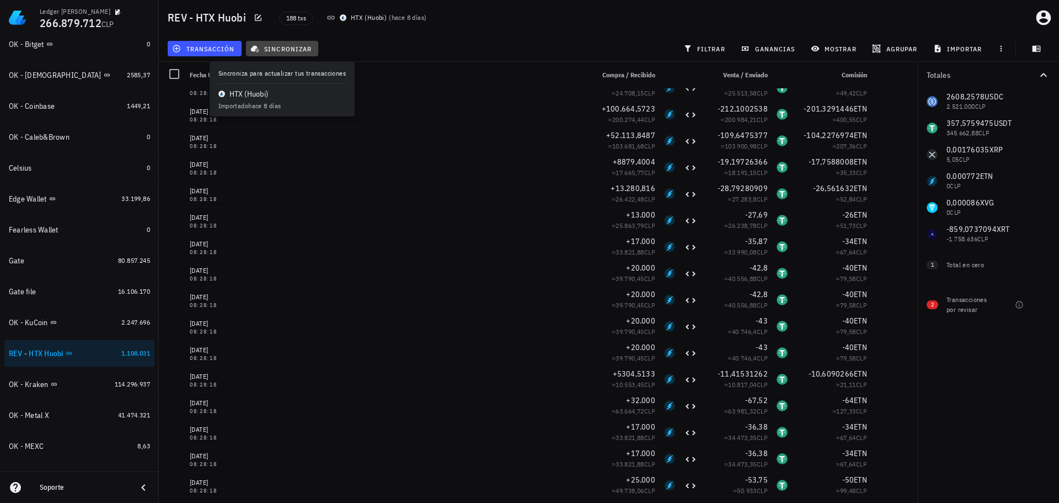
click at [280, 46] on span "sincronizar" at bounding box center [282, 48] width 59 height 9
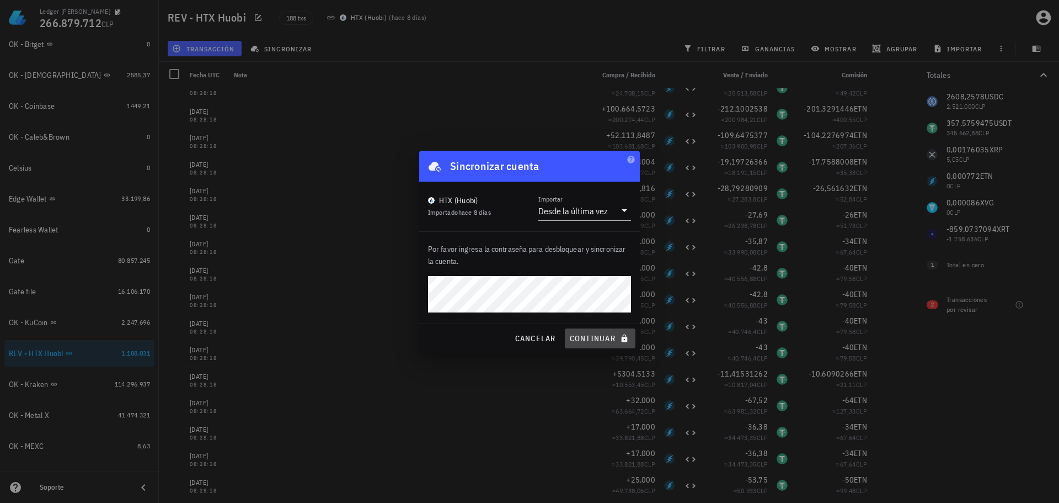
click at [606, 341] on span "continuar" at bounding box center [600, 338] width 62 height 10
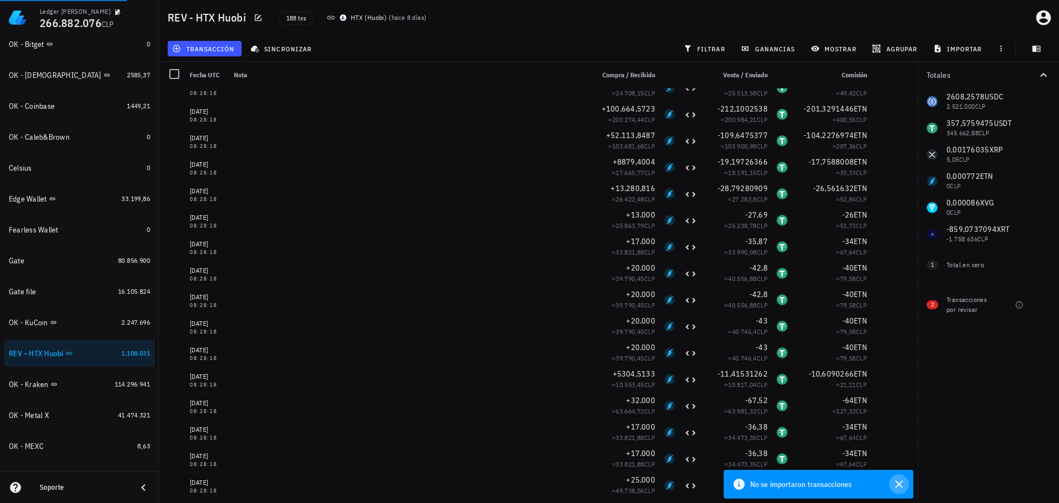
click at [901, 481] on icon "button" at bounding box center [899, 483] width 13 height 13
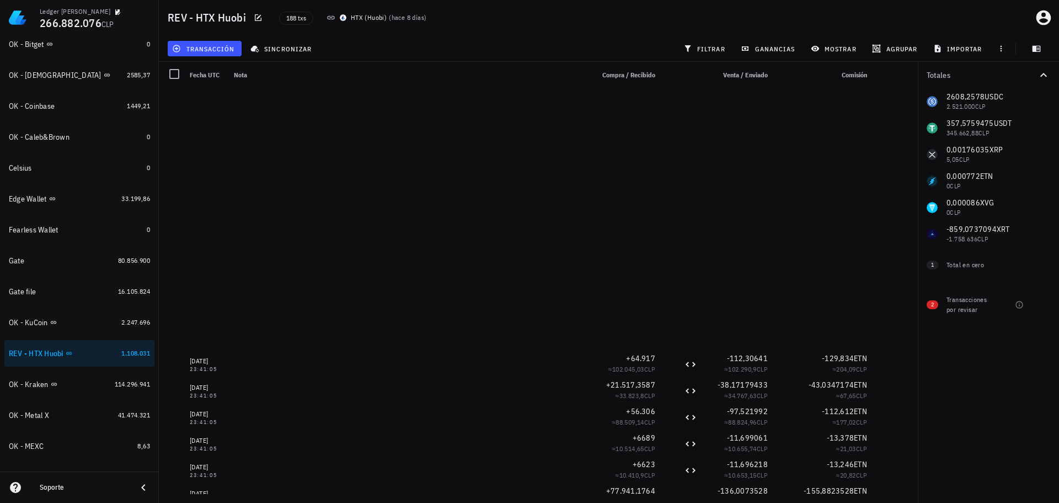
scroll to position [4574, 0]
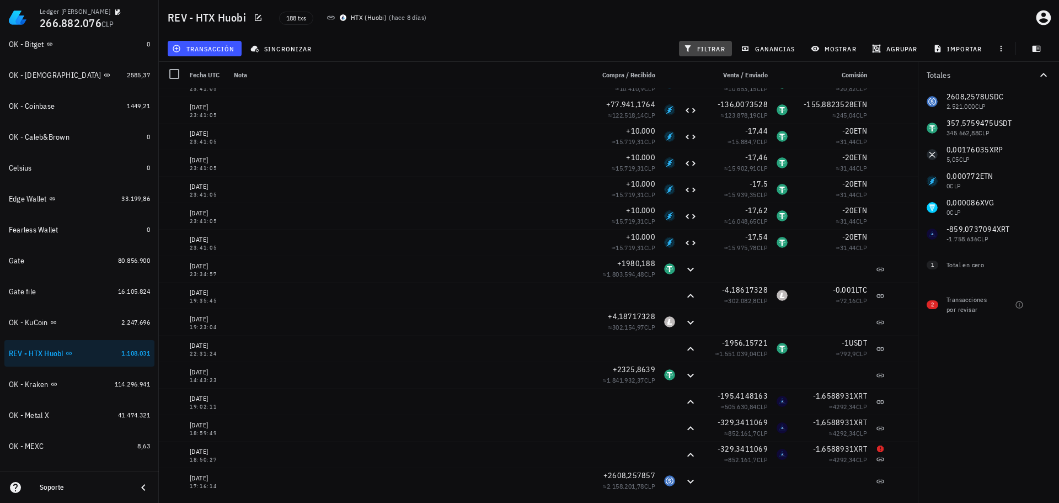
click at [721, 49] on span "filtrar" at bounding box center [706, 48] width 40 height 9
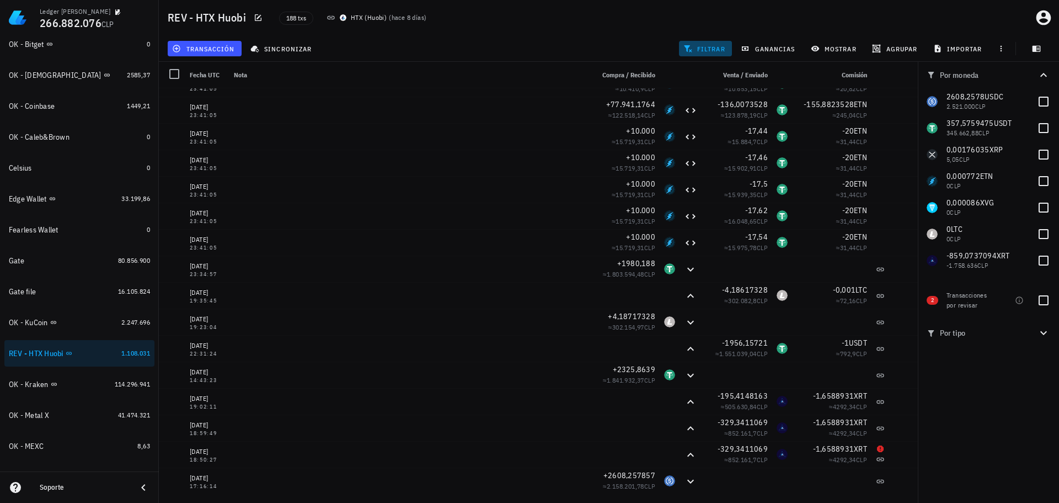
click at [713, 51] on span "filtrar" at bounding box center [706, 48] width 40 height 9
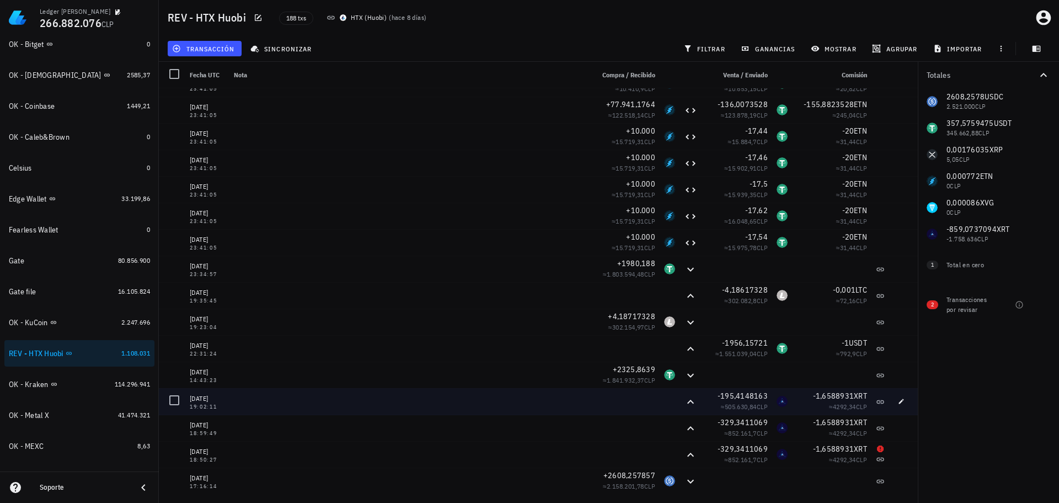
click at [603, 404] on div at bounding box center [624, 401] width 71 height 26
